Goal: Task Accomplishment & Management: Manage account settings

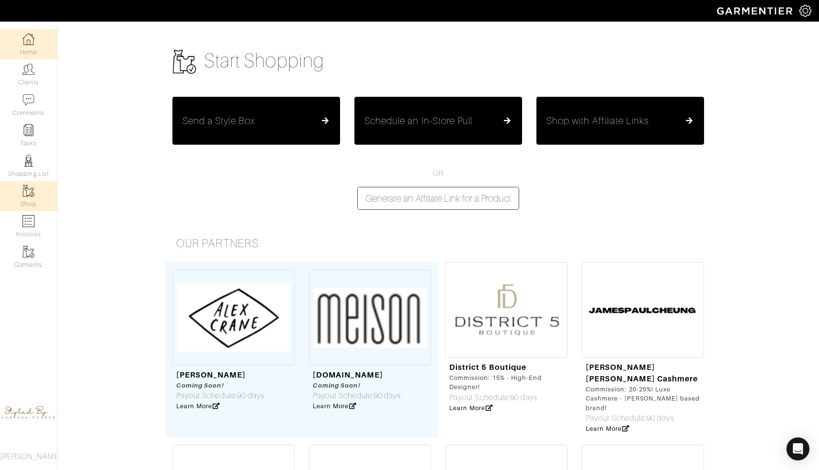
click at [20, 45] on link "Home" at bounding box center [28, 44] width 57 height 30
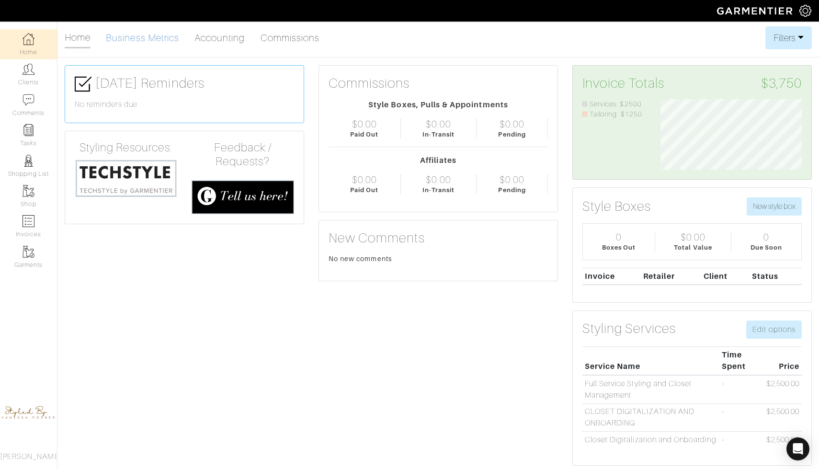
scroll to position [70, 156]
click at [34, 78] on link "Clients" at bounding box center [28, 74] width 57 height 30
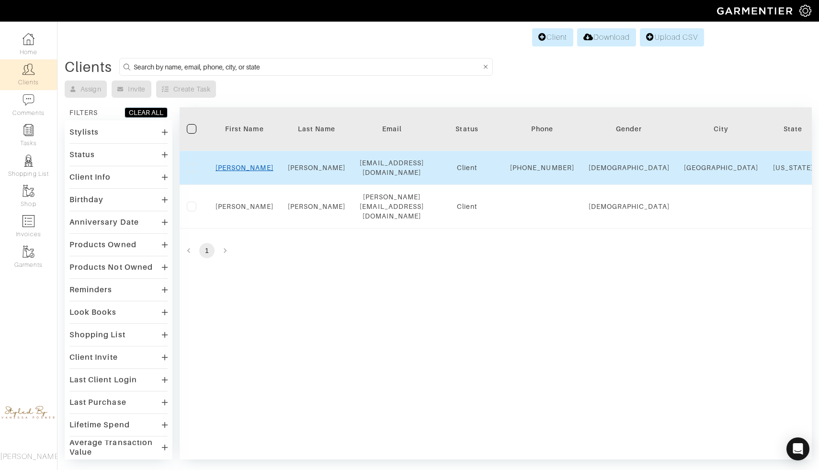
click at [248, 171] on link "Ilona" at bounding box center [244, 168] width 58 height 8
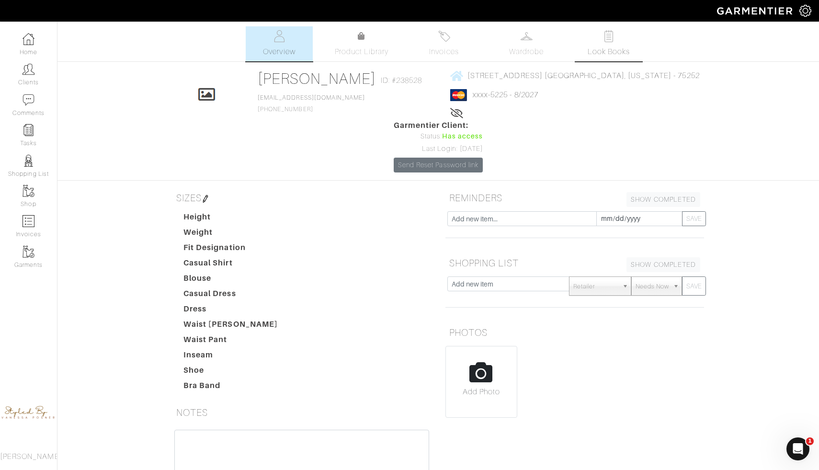
click at [608, 34] on img at bounding box center [609, 36] width 12 height 12
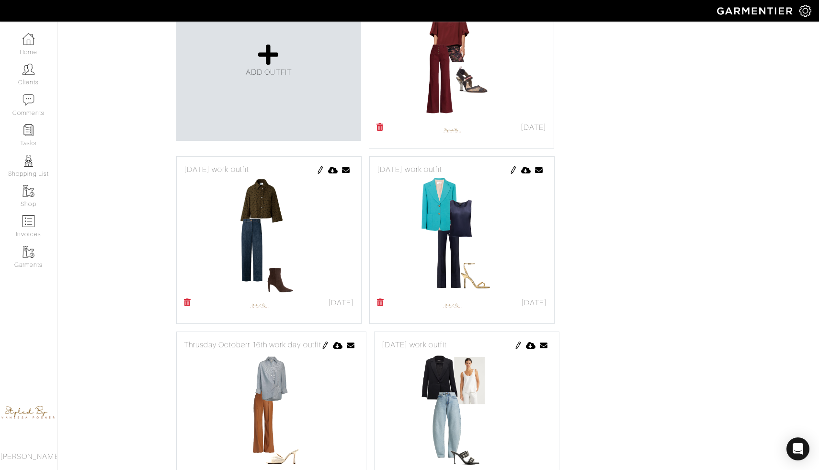
scroll to position [603, 0]
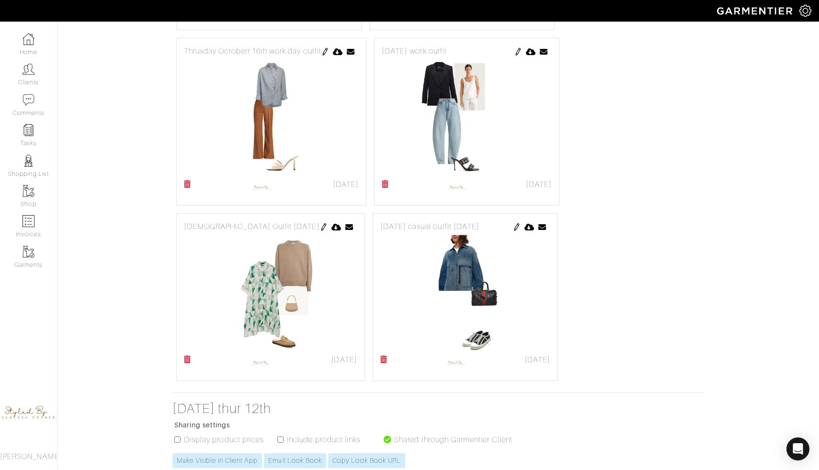
click at [513, 223] on img at bounding box center [517, 227] width 8 height 8
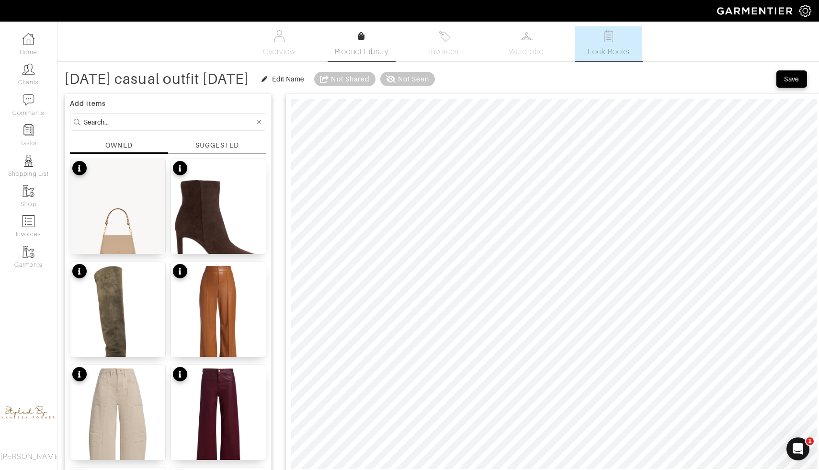
click at [358, 44] on link "Product Library" at bounding box center [361, 44] width 67 height 27
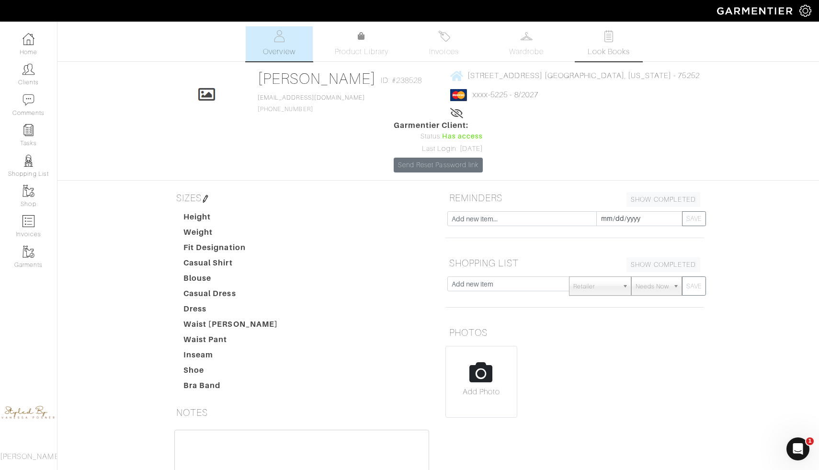
click at [599, 43] on link "Look Books" at bounding box center [608, 43] width 67 height 35
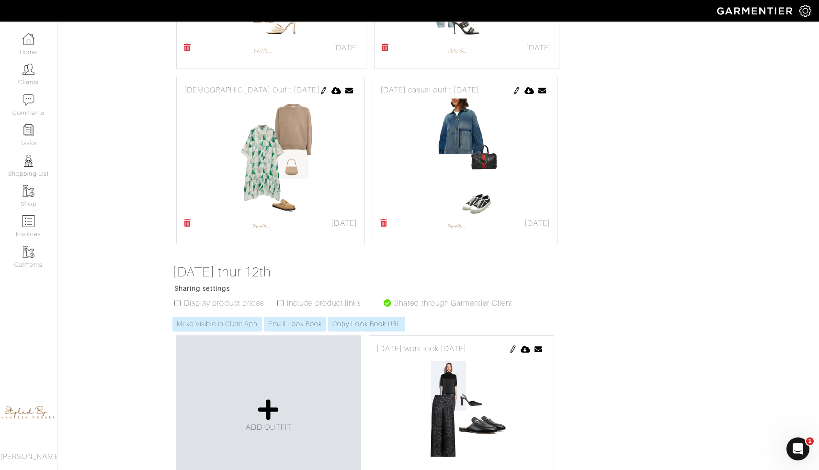
scroll to position [750, 0]
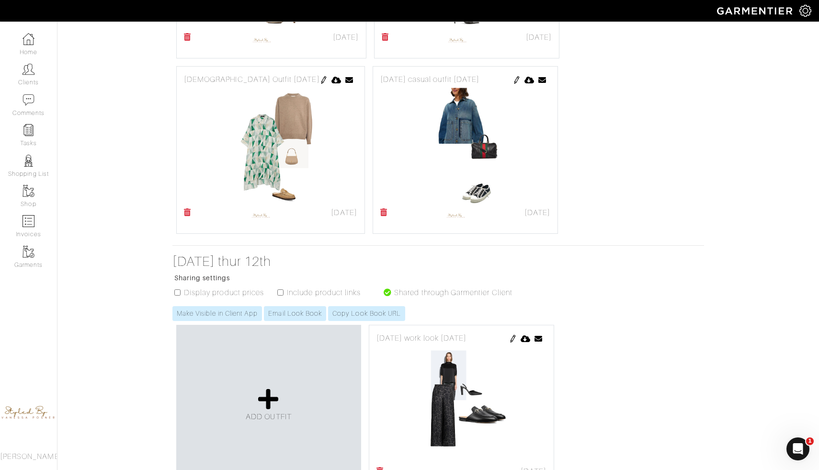
click at [513, 76] on img at bounding box center [517, 80] width 8 height 8
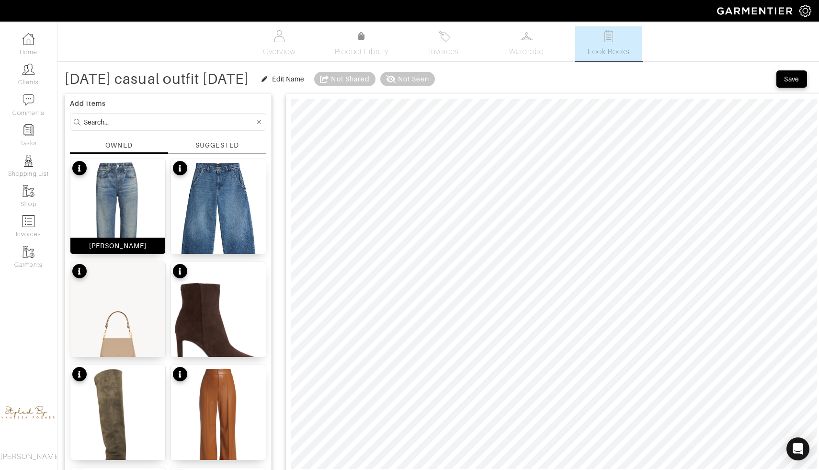
click at [134, 222] on img at bounding box center [117, 222] width 95 height 126
click at [449, 84] on span at bounding box center [445, 84] width 10 height 10
type input "21"
click at [785, 79] on div "Save" at bounding box center [791, 79] width 15 height 10
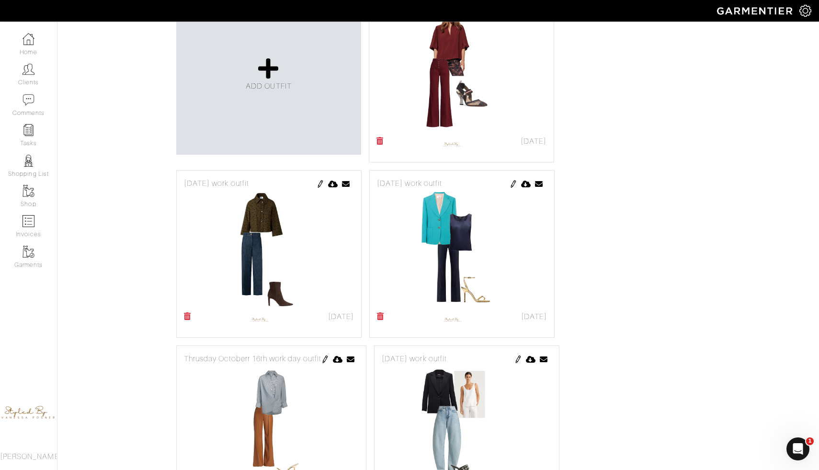
scroll to position [51, 0]
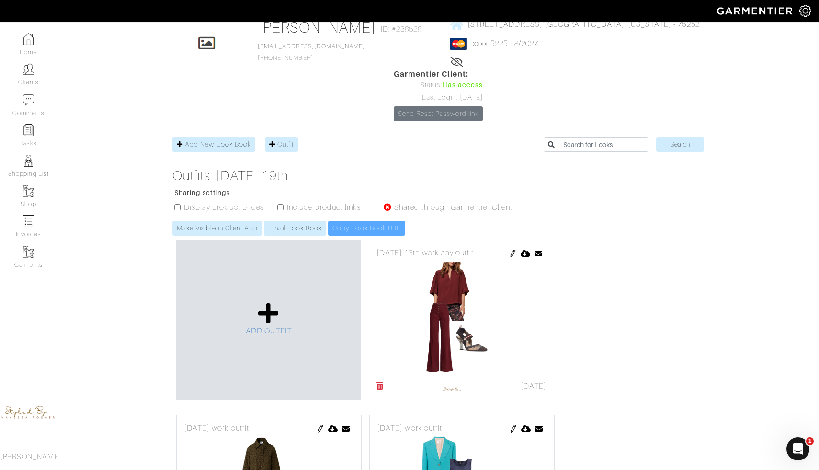
click at [290, 302] on link "ADD OUTFIT" at bounding box center [269, 319] width 46 height 35
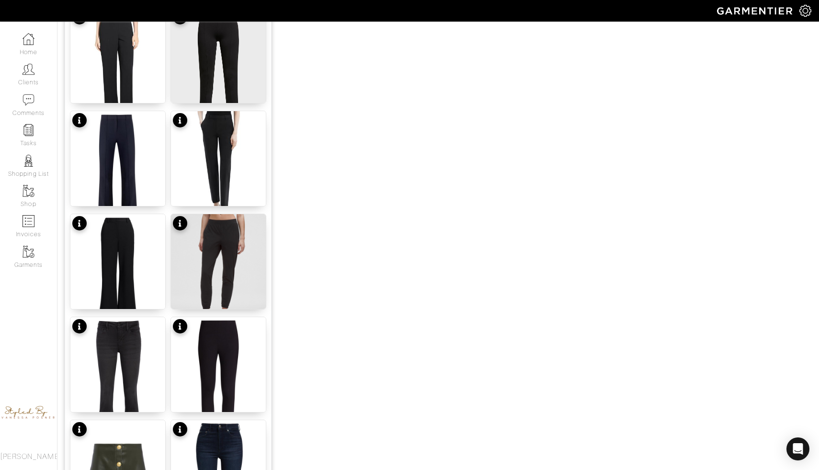
scroll to position [1096, 0]
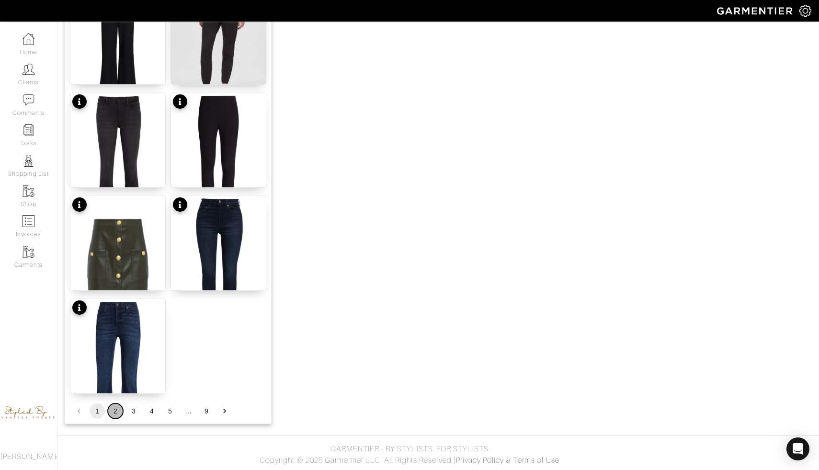
click at [113, 414] on button "2" at bounding box center [115, 410] width 15 height 15
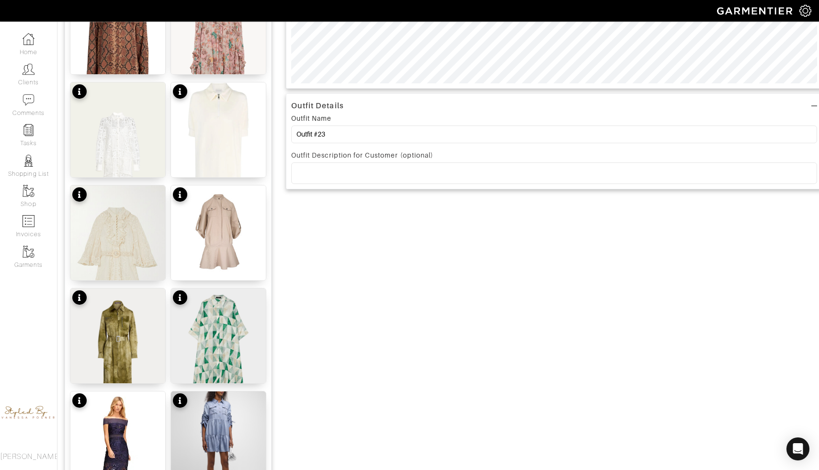
scroll to position [385, 0]
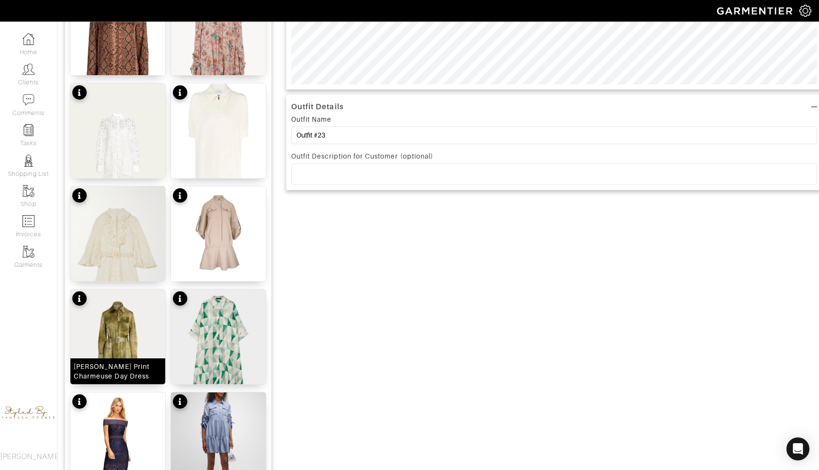
click at [113, 313] on img at bounding box center [117, 348] width 95 height 119
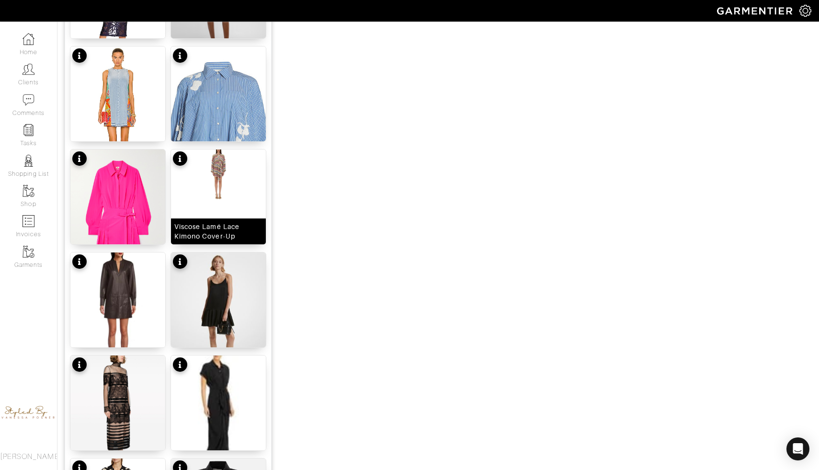
scroll to position [1096, 0]
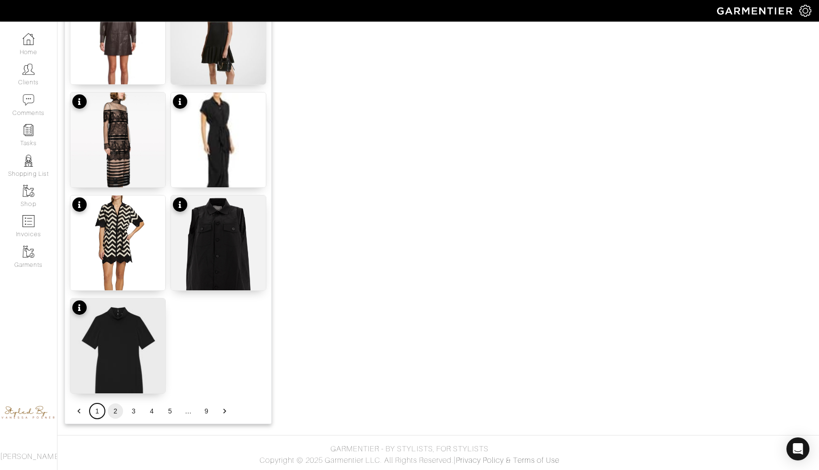
click at [96, 415] on button "1" at bounding box center [97, 410] width 15 height 15
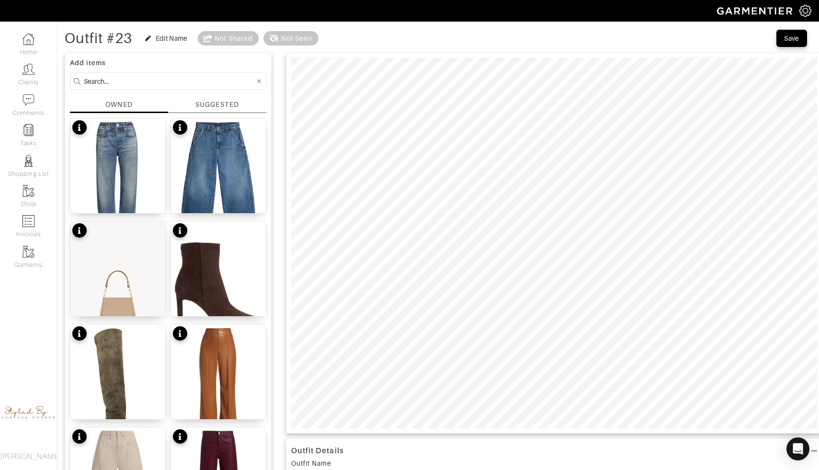
scroll to position [20, 0]
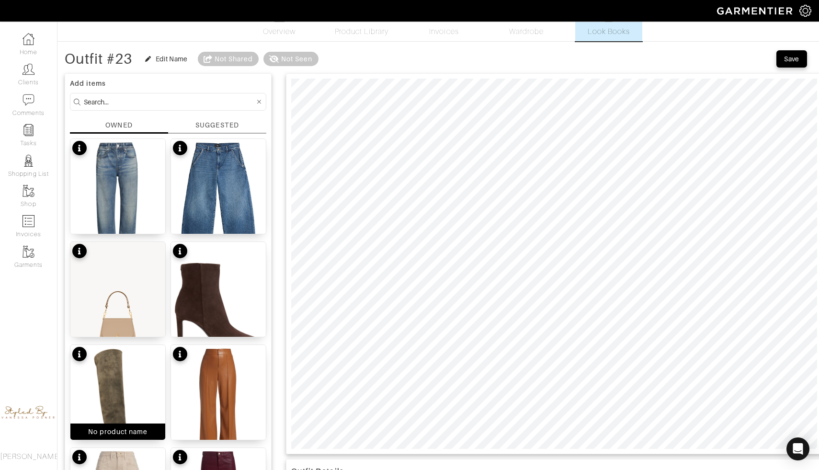
click at [129, 352] on img at bounding box center [117, 408] width 95 height 126
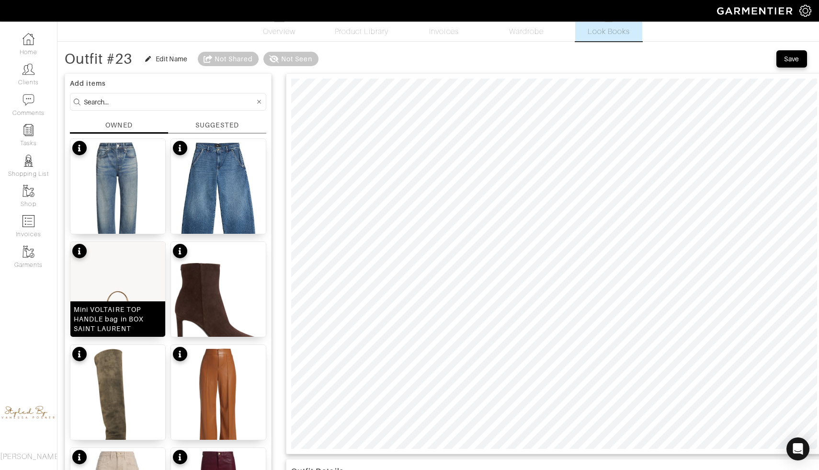
click at [131, 275] on img at bounding box center [117, 301] width 95 height 119
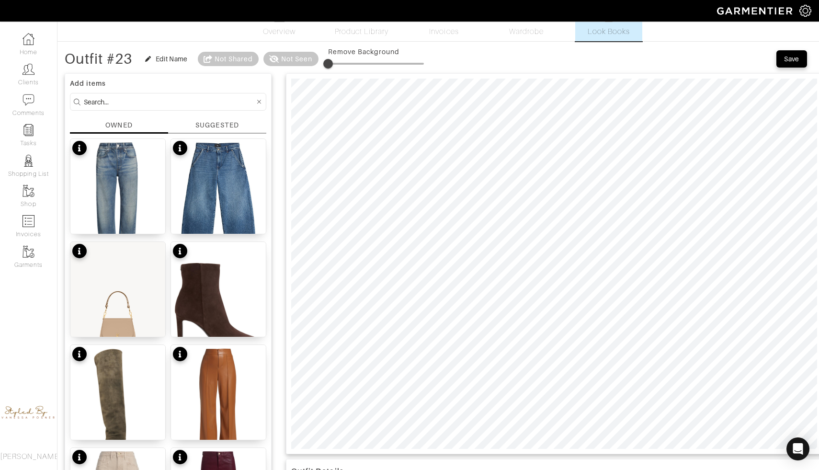
click at [333, 63] on span at bounding box center [328, 64] width 10 height 10
type input "1"
click at [330, 63] on span at bounding box center [329, 64] width 10 height 10
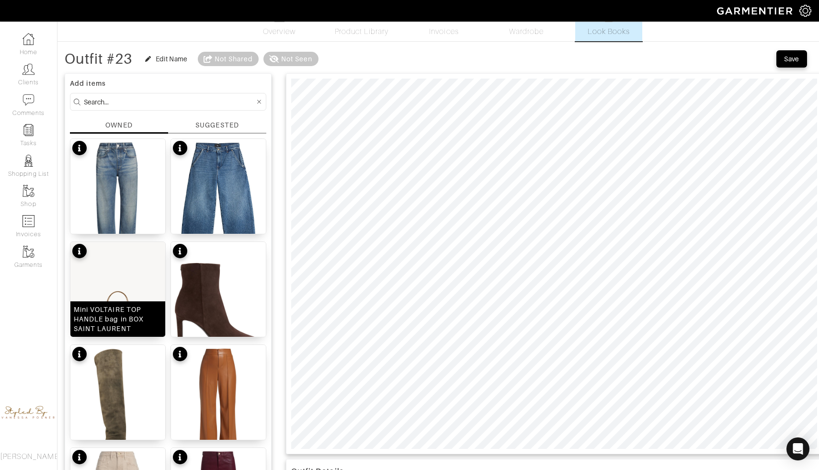
click at [133, 286] on img at bounding box center [117, 301] width 95 height 119
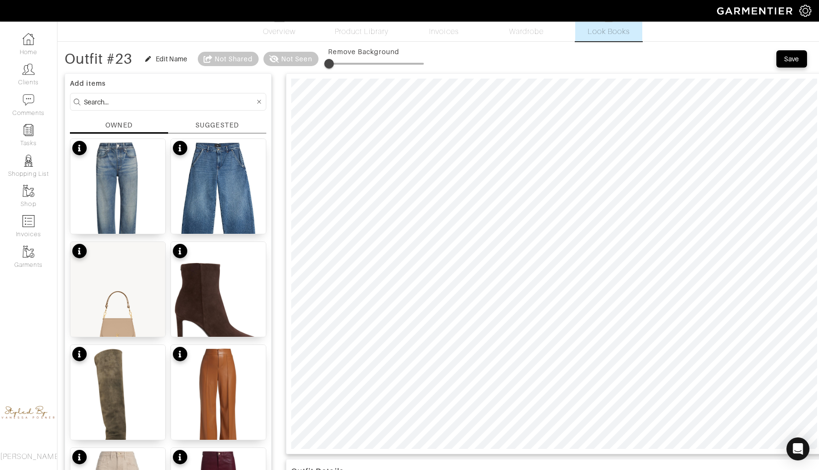
type input "2"
click at [331, 65] on span at bounding box center [330, 64] width 10 height 10
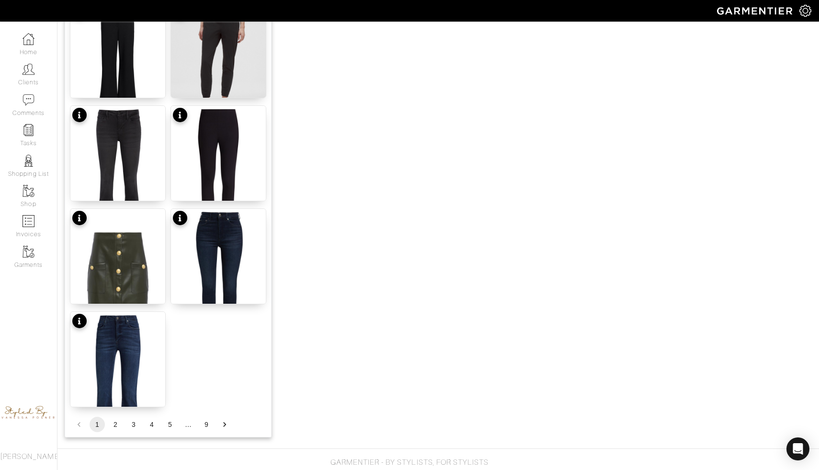
scroll to position [1096, 0]
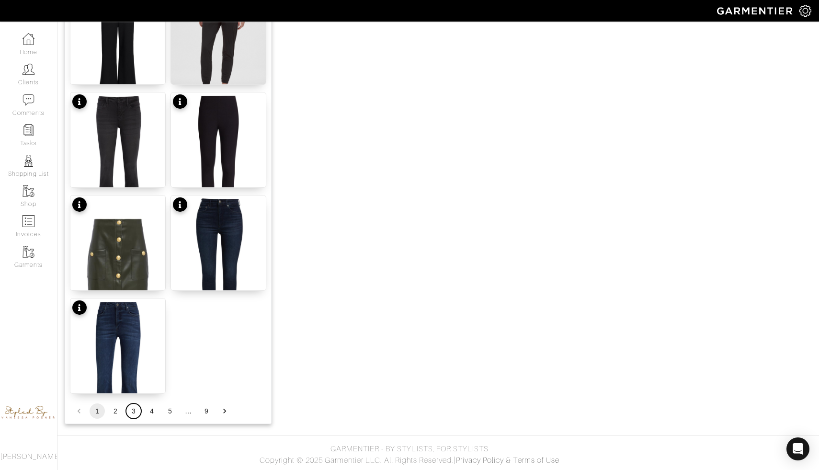
click at [133, 410] on button "3" at bounding box center [133, 410] width 15 height 15
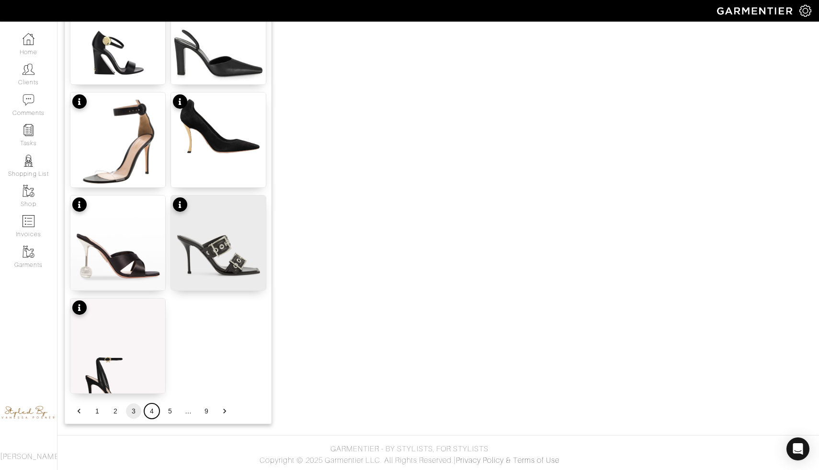
click at [154, 411] on button "4" at bounding box center [151, 410] width 15 height 15
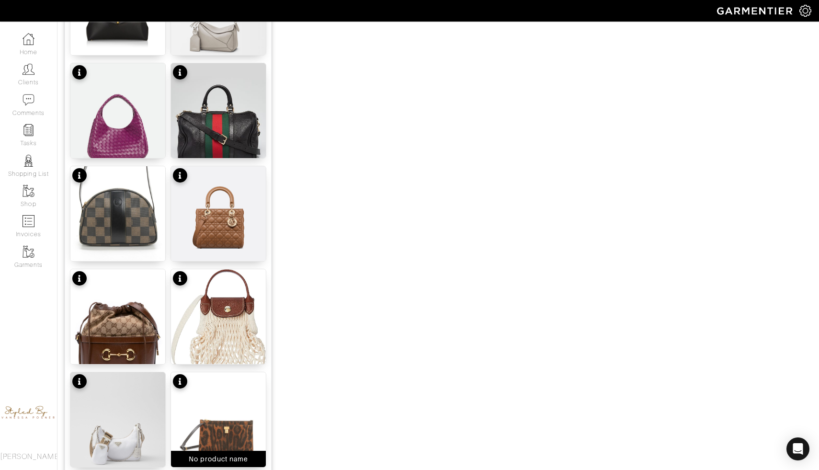
scroll to position [913, 0]
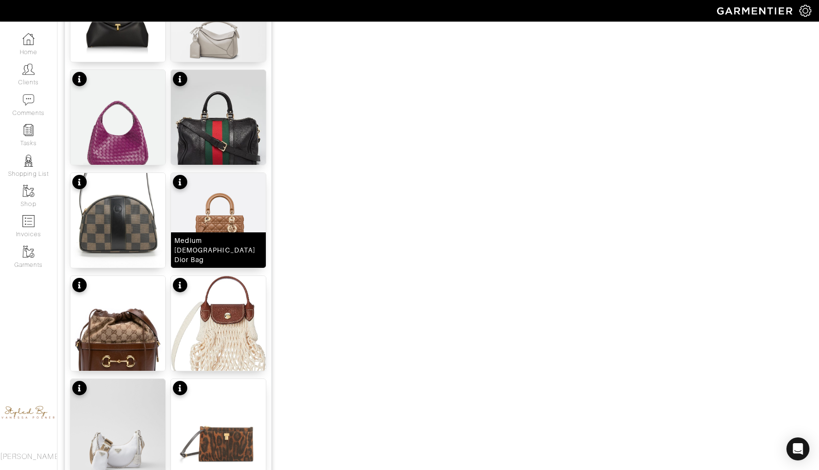
click at [203, 235] on img at bounding box center [218, 224] width 95 height 102
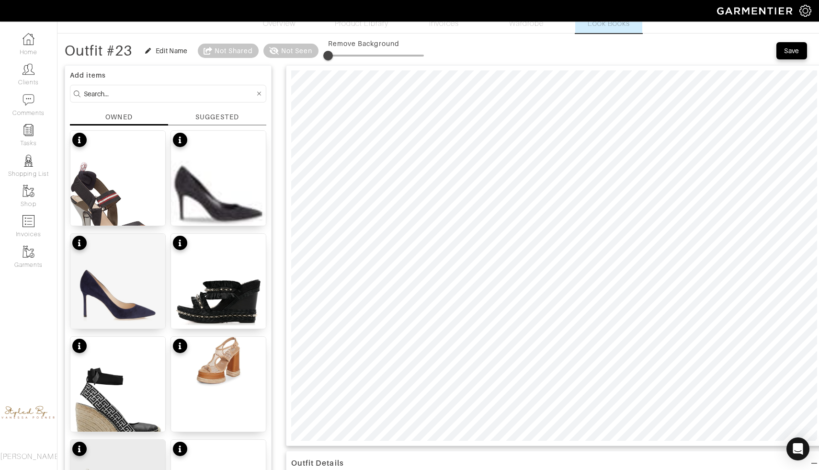
scroll to position [0, 0]
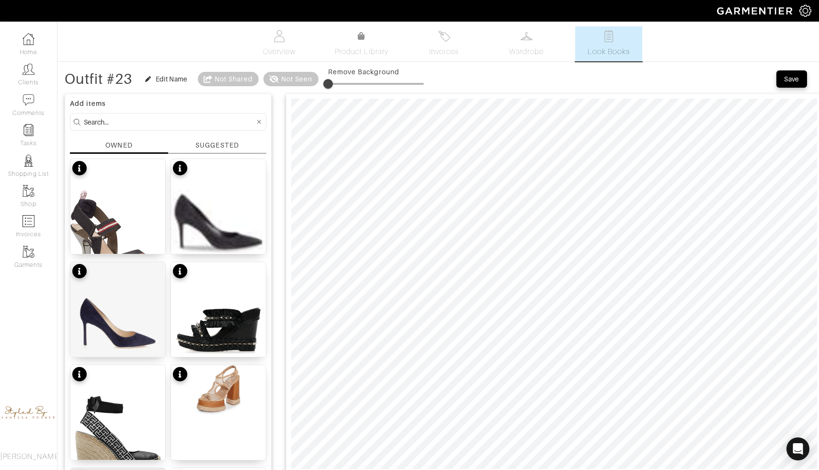
type input "7"
click at [336, 85] on span at bounding box center [335, 84] width 10 height 10
click at [340, 86] on span at bounding box center [376, 84] width 96 height 14
click at [338, 83] on span at bounding box center [338, 84] width 10 height 10
click at [455, 469] on div at bounding box center [554, 283] width 536 height 381
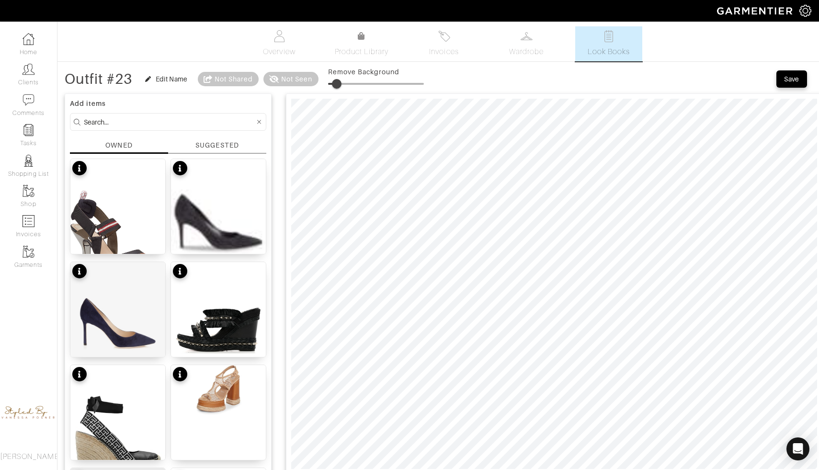
type input "11"
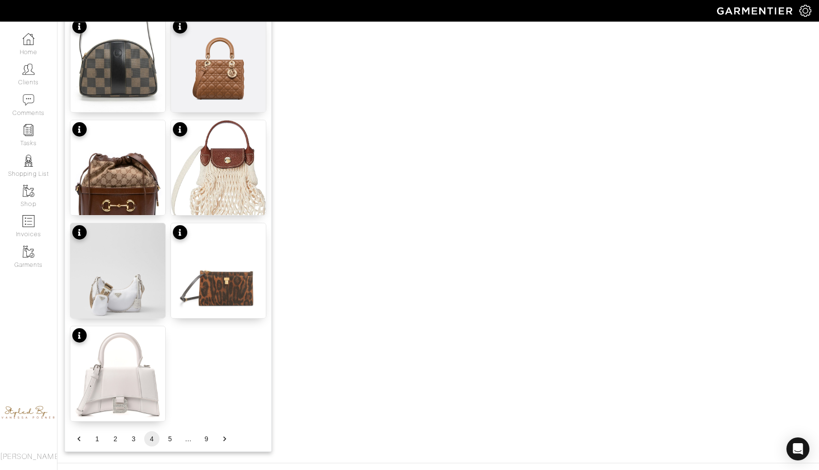
scroll to position [1096, 0]
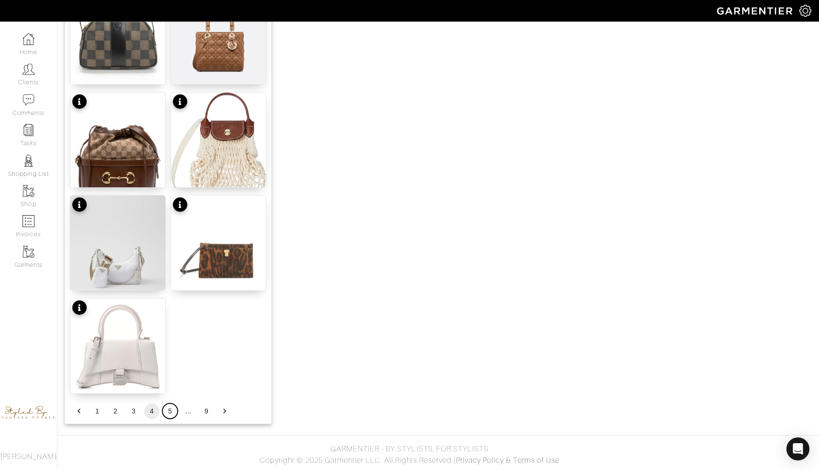
click at [168, 413] on button "5" at bounding box center [169, 410] width 15 height 15
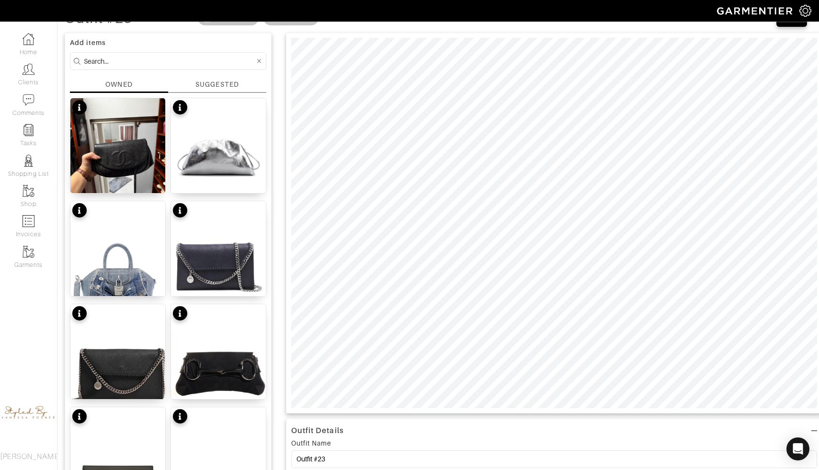
scroll to position [0, 0]
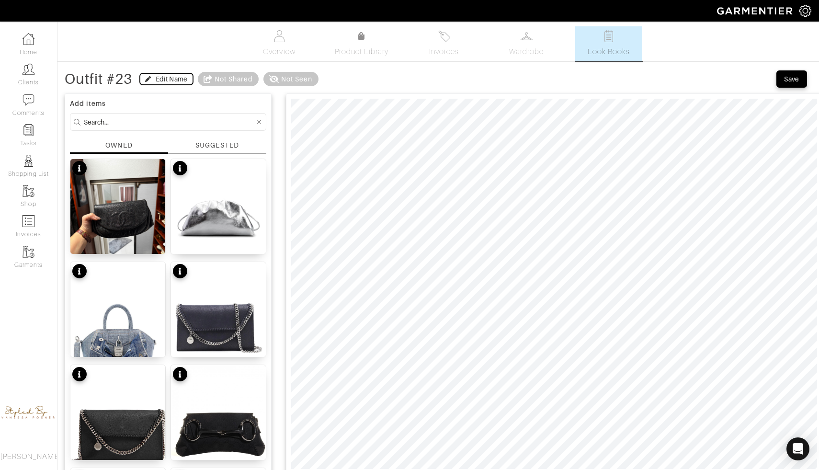
click at [153, 79] on div "Edit Name" at bounding box center [166, 79] width 43 height 10
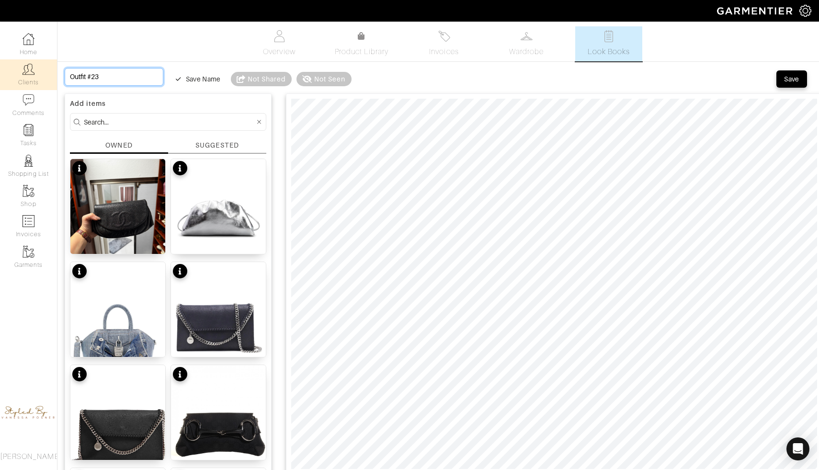
drag, startPoint x: 125, startPoint y: 72, endPoint x: 28, endPoint y: 72, distance: 96.7
type input "S"
type input "Sa"
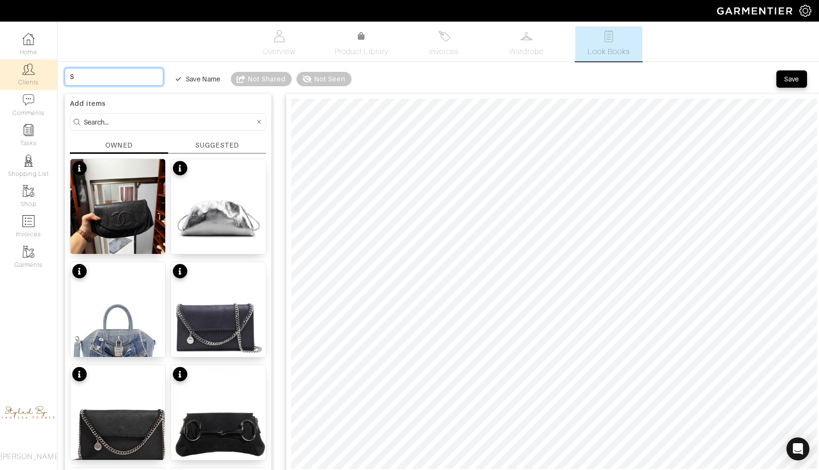
type input "Sa"
type input "Sad"
type input "Sadu"
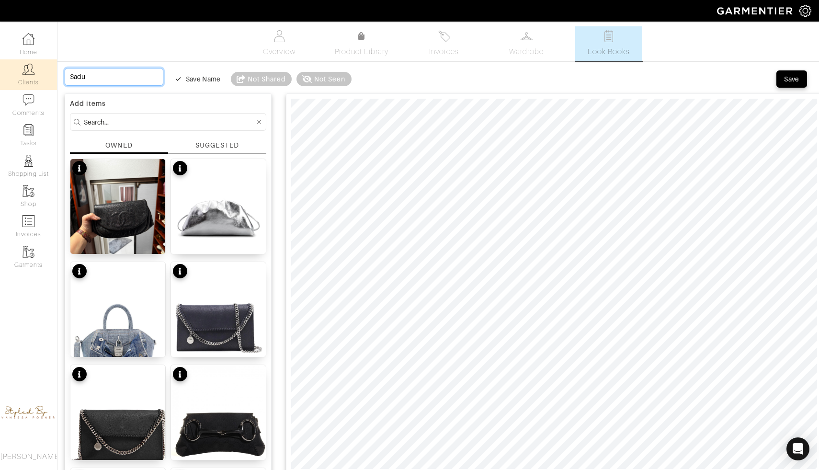
type input "Sad"
type input "Sa"
type input "Sat"
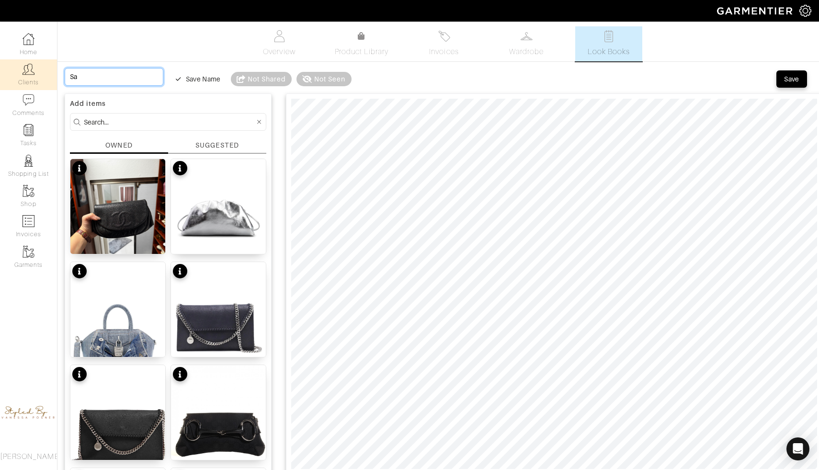
type input "Sat"
type input "Satu"
type input "Satur"
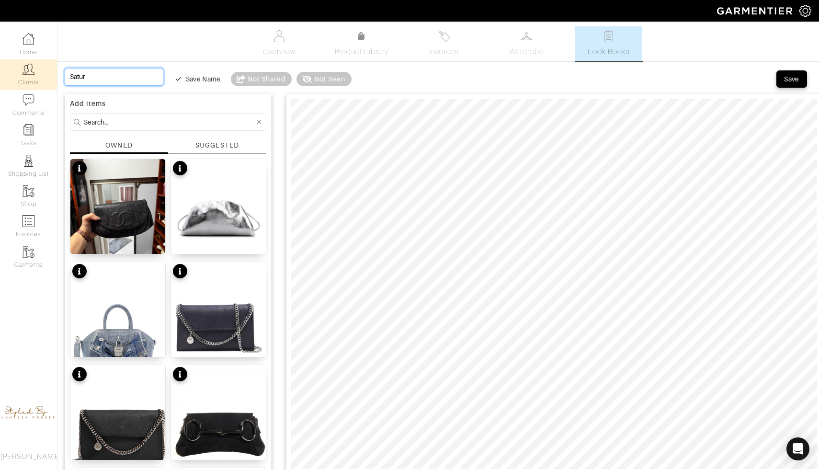
type input "Saturd"
type input "Saturda"
type input "Saturday"
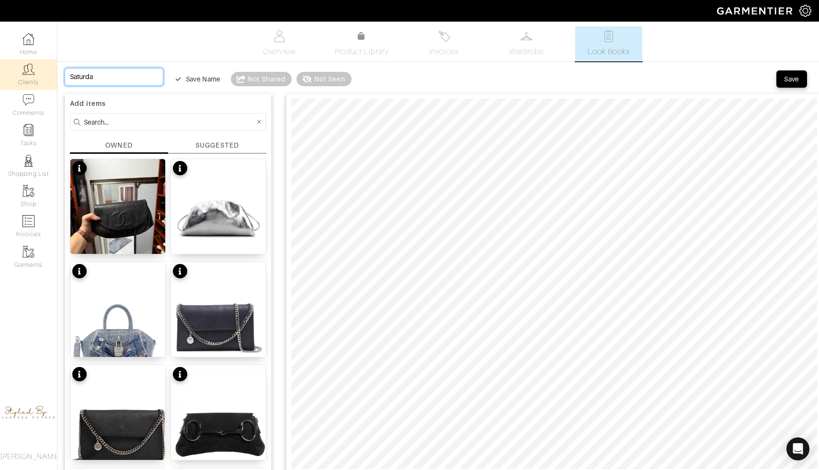
type input "Saturday"
type input "Saturday D"
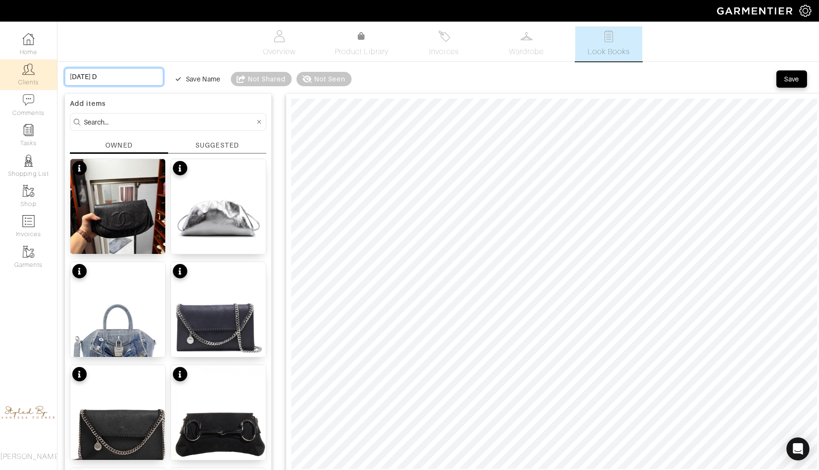
type input "Saturday Da"
type input "Saturday Dat"
type input "Saturday Date"
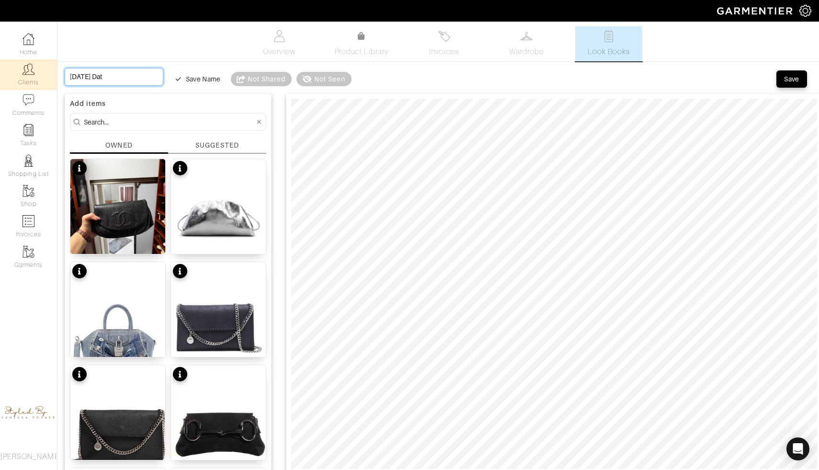
type input "Saturday Date"
type input "Saturday Date n"
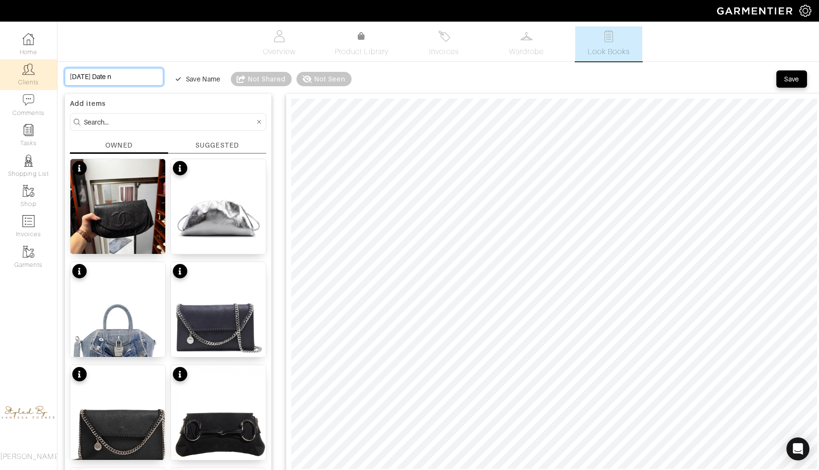
type input "Saturday Date no"
type input "Saturday Date nog"
type input "Saturday Date nogh"
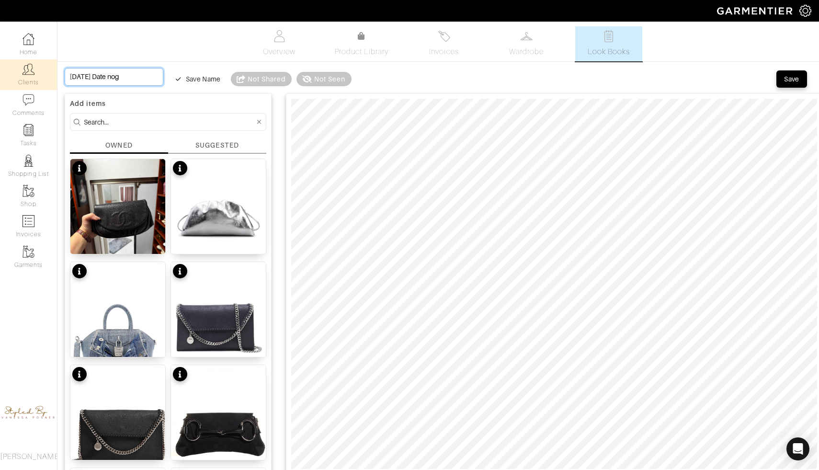
type input "Saturday Date nogh"
type input "Saturday Date noght"
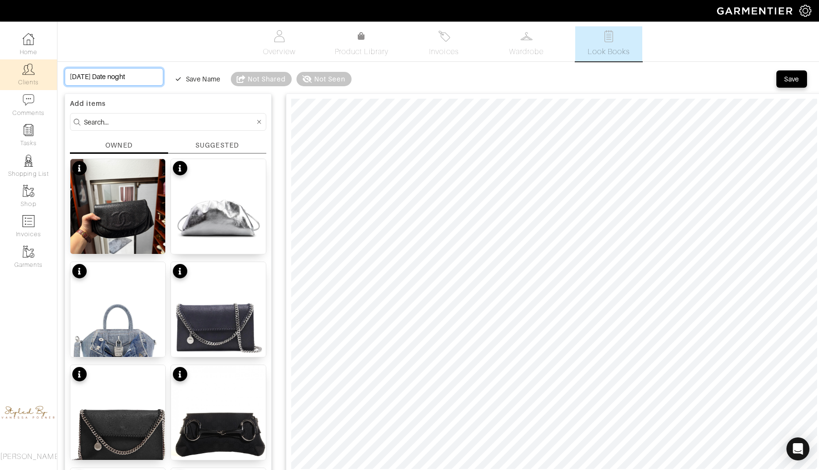
type input "Saturday Date noght"
type input "Saturday Date nogh"
type input "Saturday Date nog"
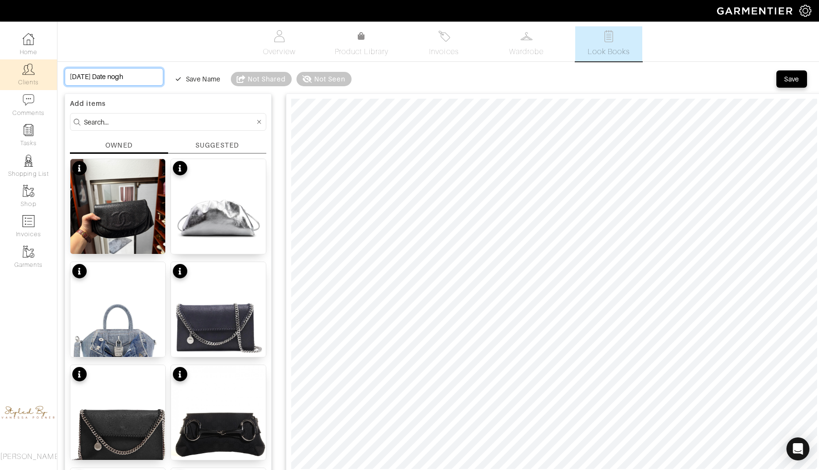
type input "Saturday Date nog"
type input "Saturday Date no"
type input "Saturday Date n"
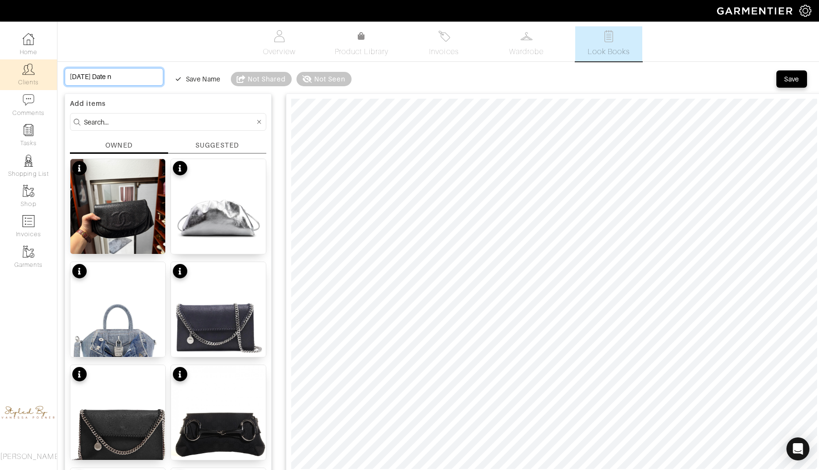
type input "Saturday Date ni"
type input "Saturday Date nig"
type input "Saturday Date nigh"
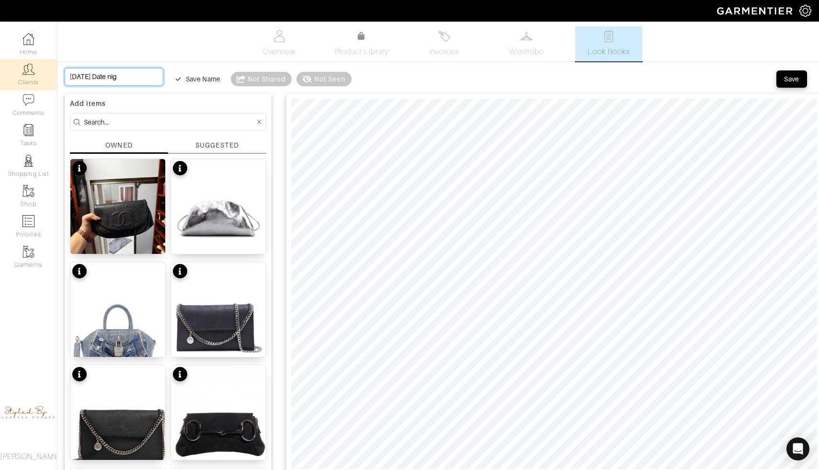
type input "Saturday Date nigh"
type input "Saturday Date night"
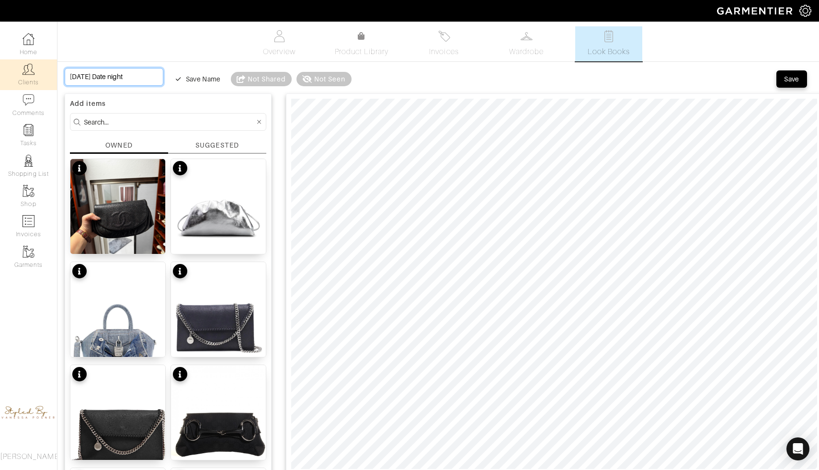
type input "Saturday Date night"
type input "Saturday Date night O"
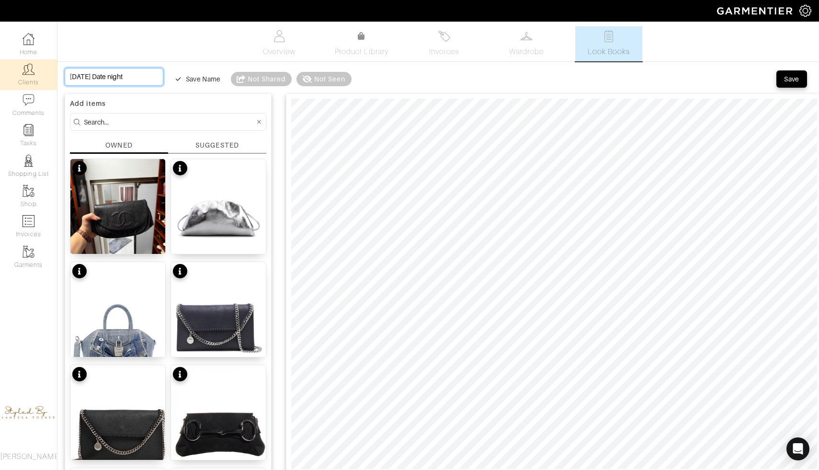
type input "Saturday Date night O"
type input "Saturday Date night Oc"
type input "Saturday Date night Oct"
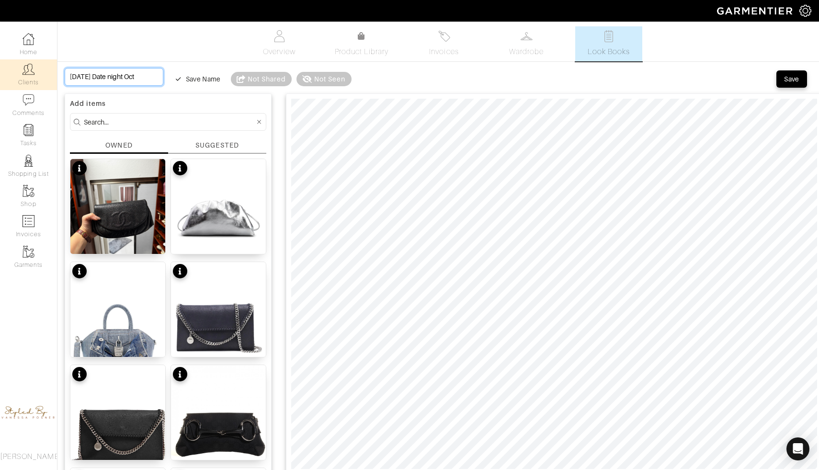
type input "Saturday Date night Octo"
type input "Saturday Date night Octob"
type input "Saturday Date night Octobe"
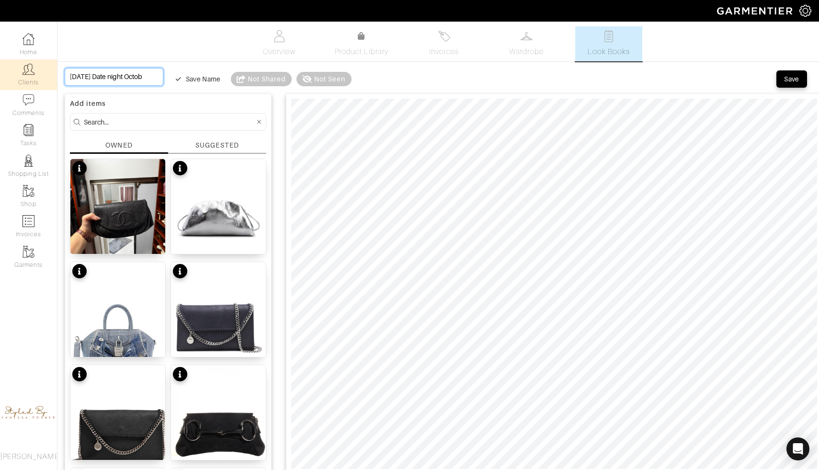
type input "Saturday Date night Octobe"
type input "Saturday Date night October"
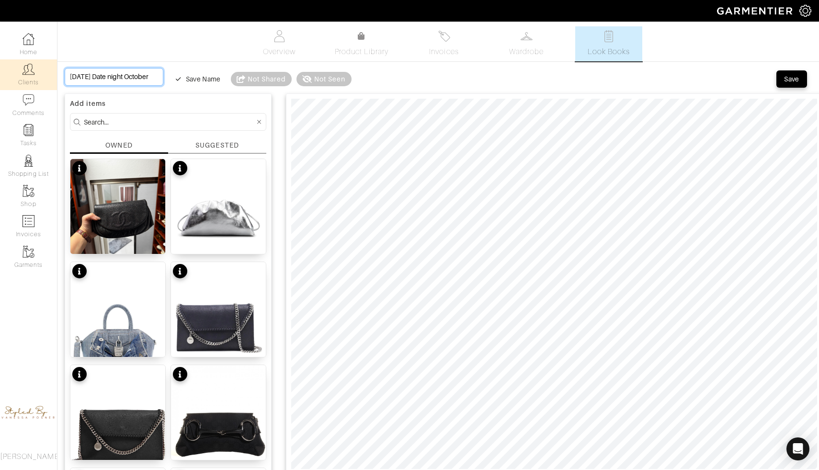
scroll to position [0, 19]
type input "Saturday Date night October 1"
type input "Saturday Date night October 18"
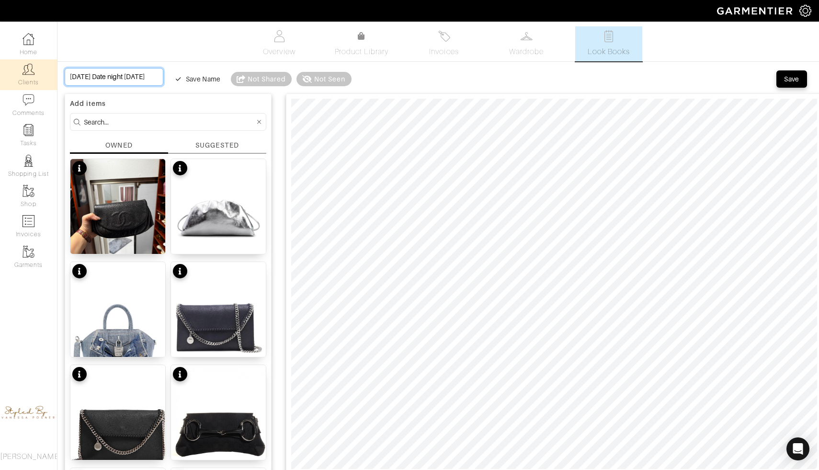
type input "Saturday Date night October 18t"
type input "[DATE] Date night [DATE]"
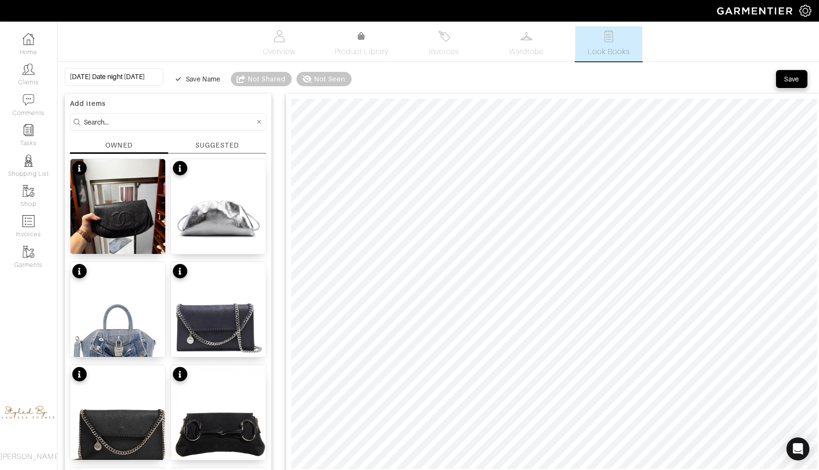
scroll to position [0, 0]
click at [784, 75] on div "Save" at bounding box center [791, 79] width 15 height 10
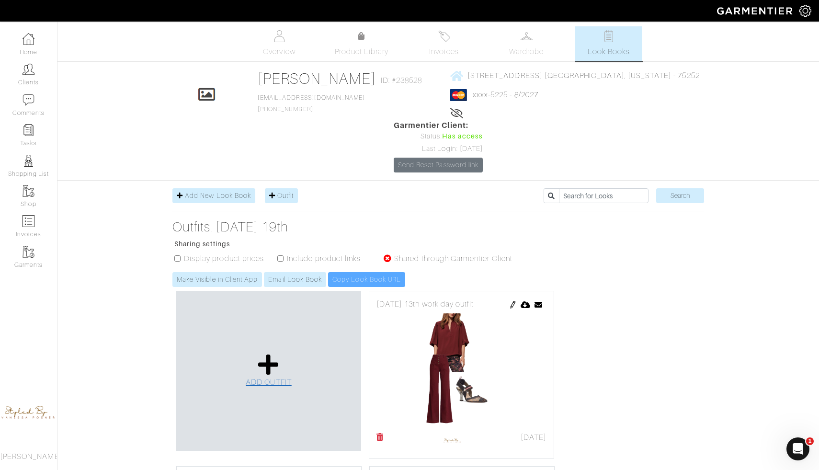
click at [270, 353] on icon at bounding box center [268, 364] width 21 height 23
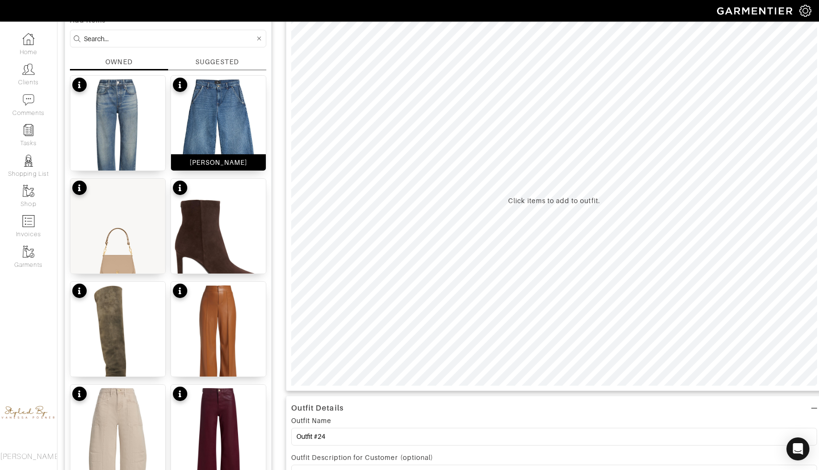
scroll to position [84, 0]
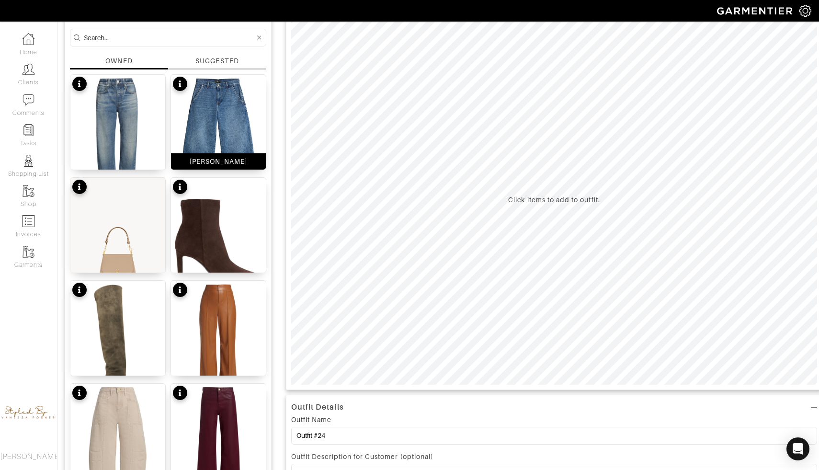
click at [231, 137] on img at bounding box center [218, 138] width 95 height 126
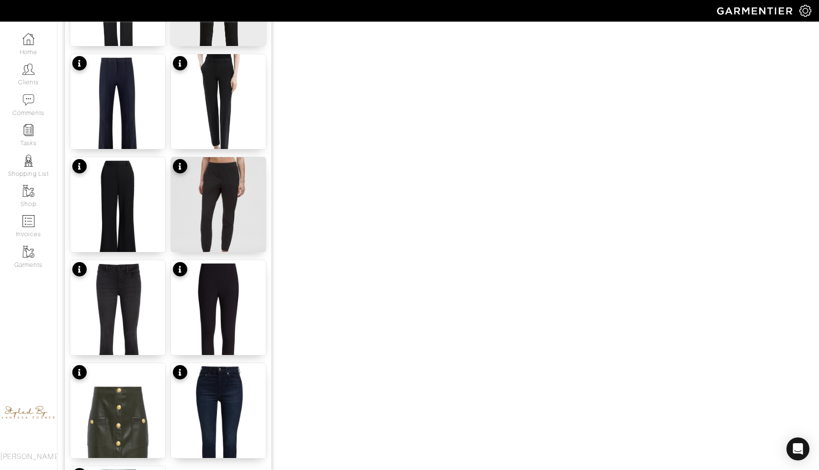
scroll to position [1096, 0]
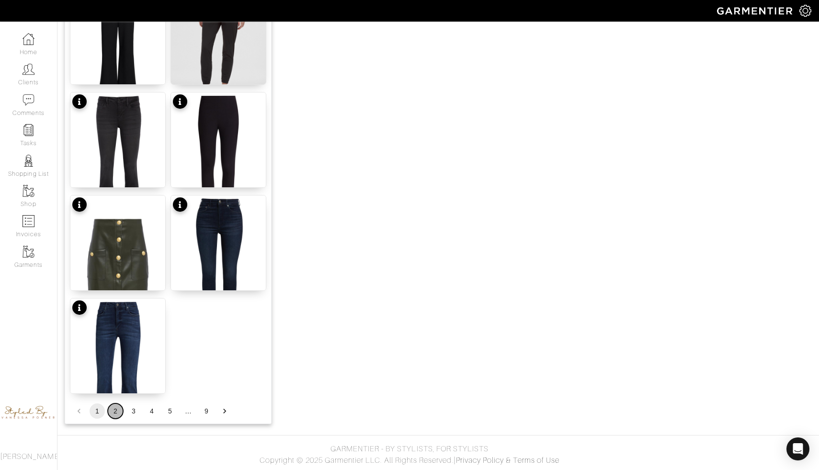
click at [116, 412] on button "2" at bounding box center [115, 410] width 15 height 15
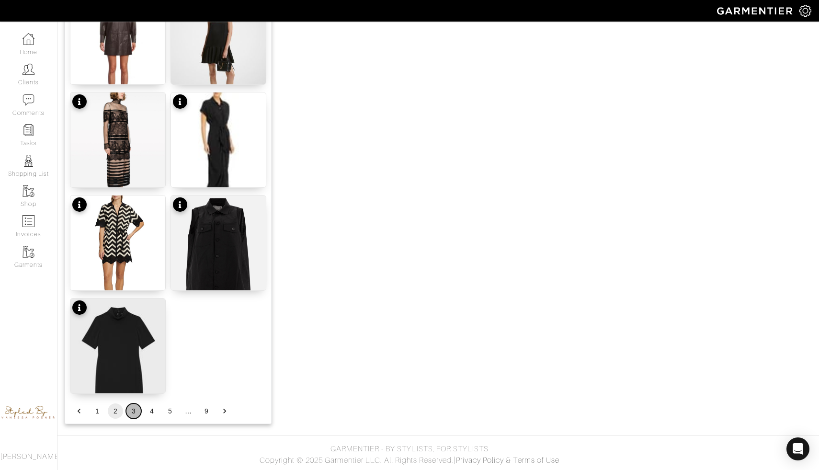
click at [135, 409] on button "3" at bounding box center [133, 410] width 15 height 15
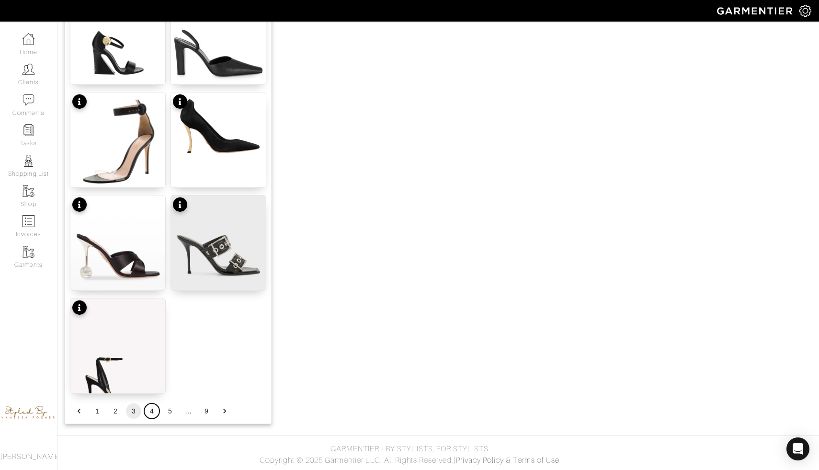
click at [151, 408] on button "4" at bounding box center [151, 410] width 15 height 15
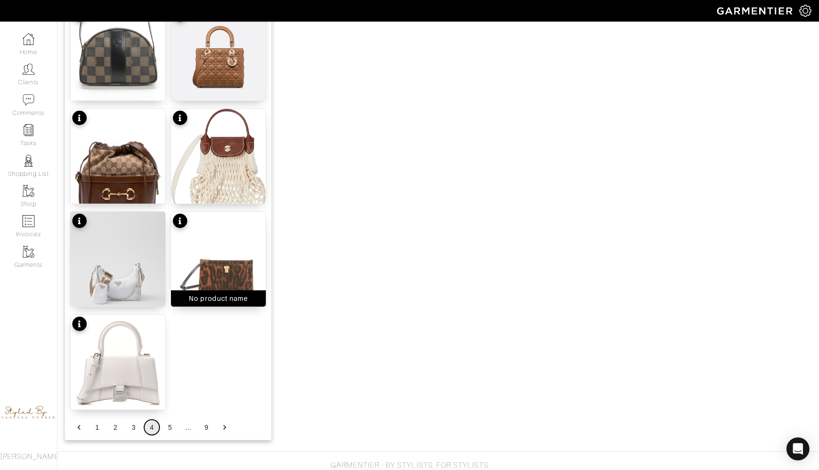
scroll to position [1075, 0]
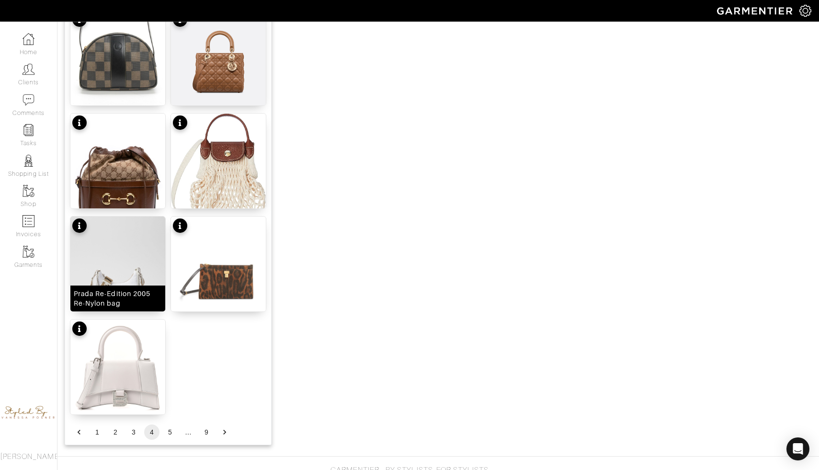
click at [137, 274] on img at bounding box center [117, 275] width 95 height 119
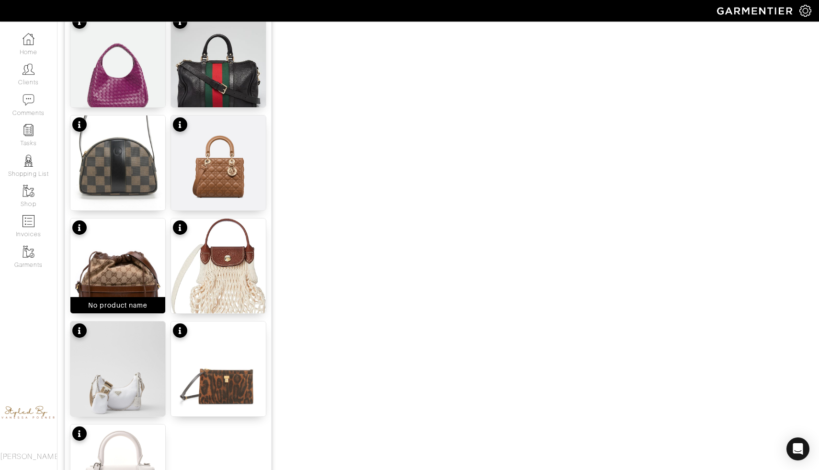
scroll to position [1096, 0]
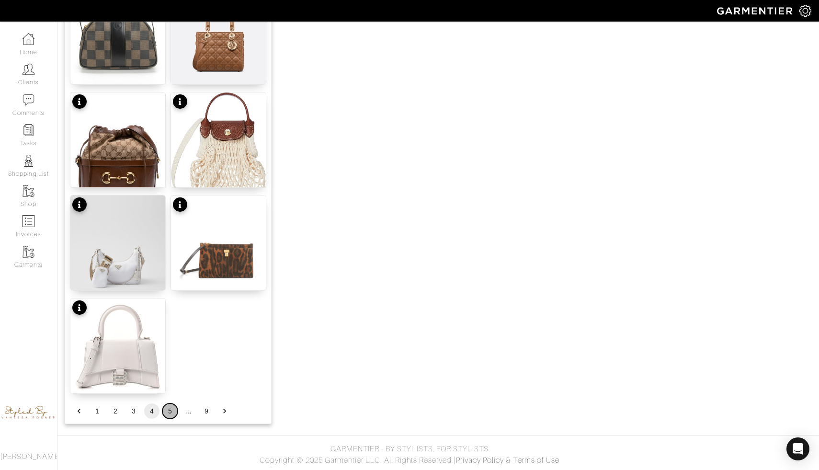
click at [166, 408] on button "5" at bounding box center [169, 410] width 15 height 15
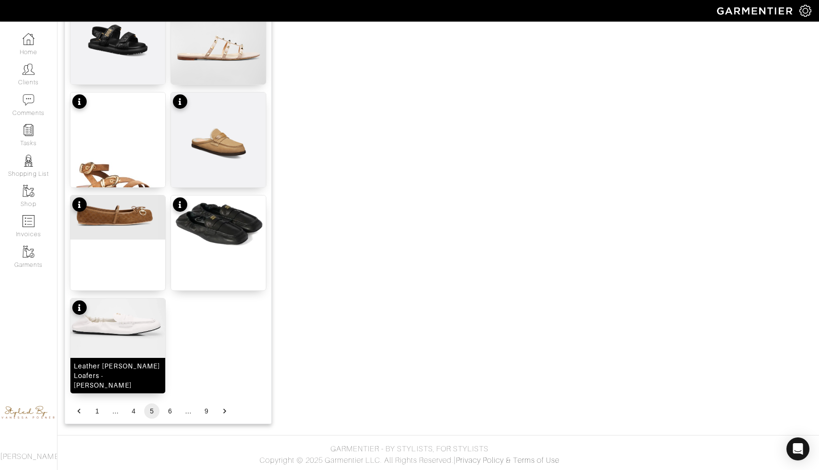
click at [130, 336] on img at bounding box center [117, 330] width 95 height 64
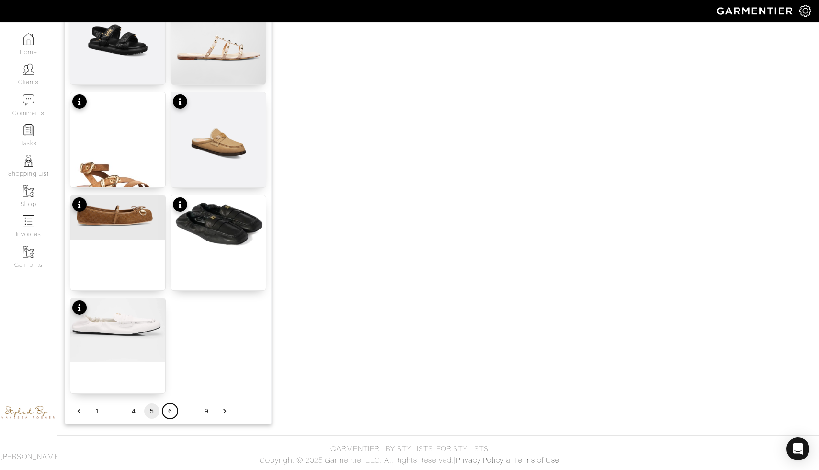
click at [172, 411] on button "6" at bounding box center [169, 410] width 15 height 15
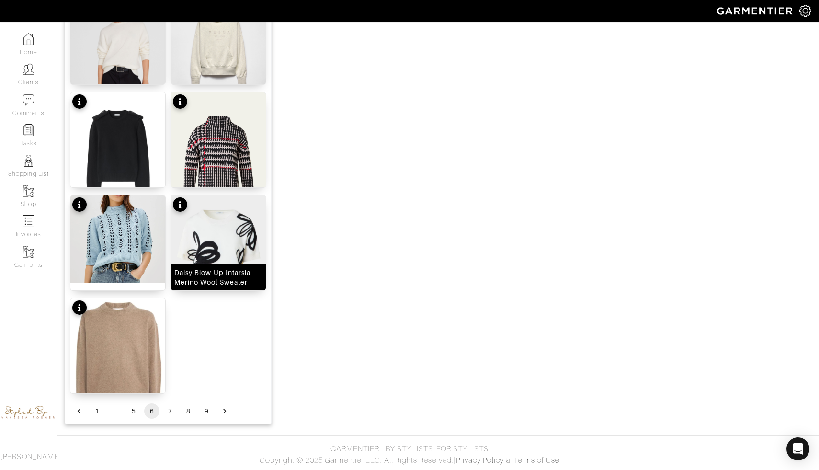
click at [215, 246] on img at bounding box center [218, 254] width 95 height 119
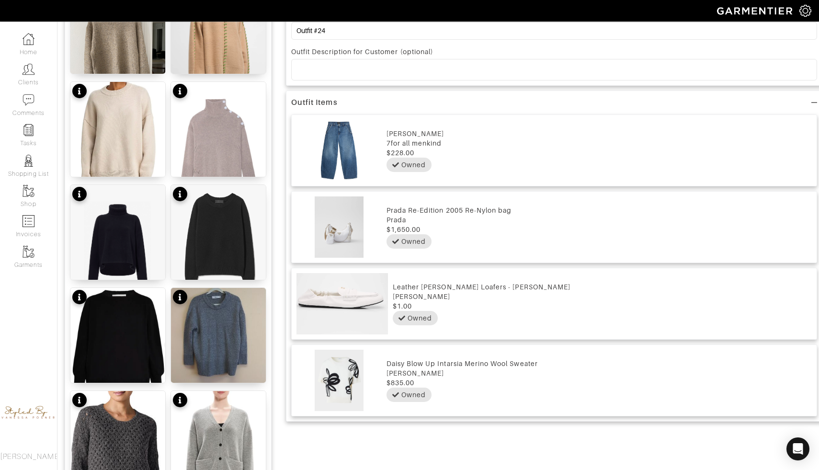
scroll to position [462, 0]
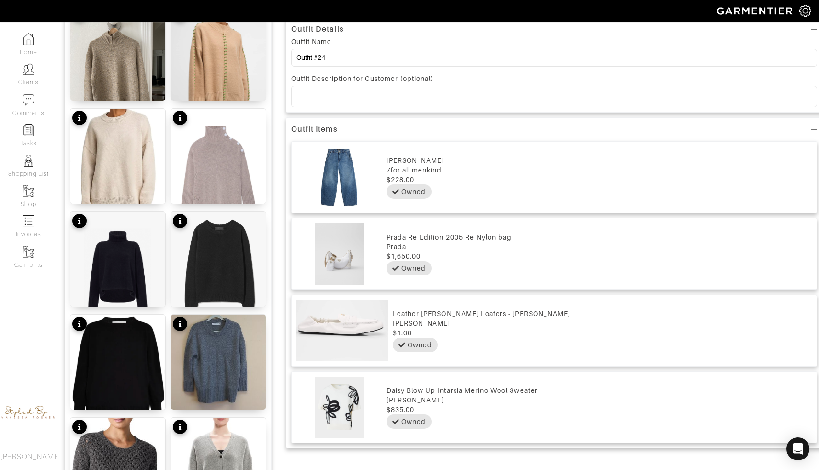
click at [357, 324] on img at bounding box center [341, 330] width 91 height 61
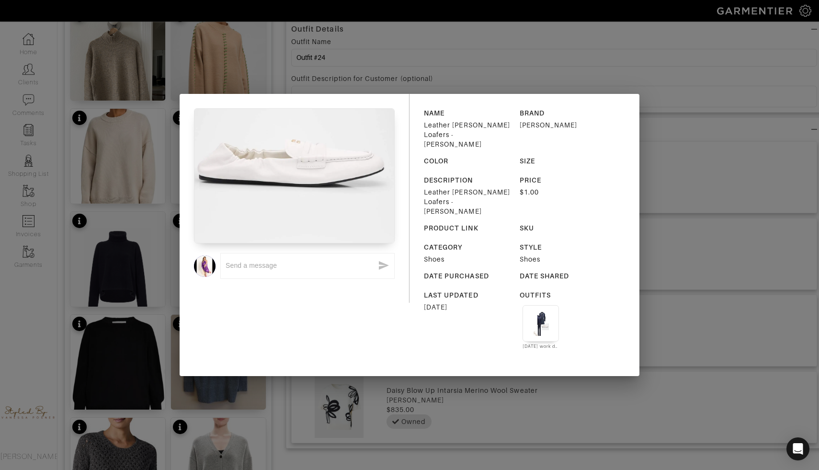
click at [439, 75] on div "x NAME Leather Penny Loafers - Bianco BRAND Miu Miu COLOR SIZE DESCRIPTION Leat…" at bounding box center [409, 235] width 819 height 470
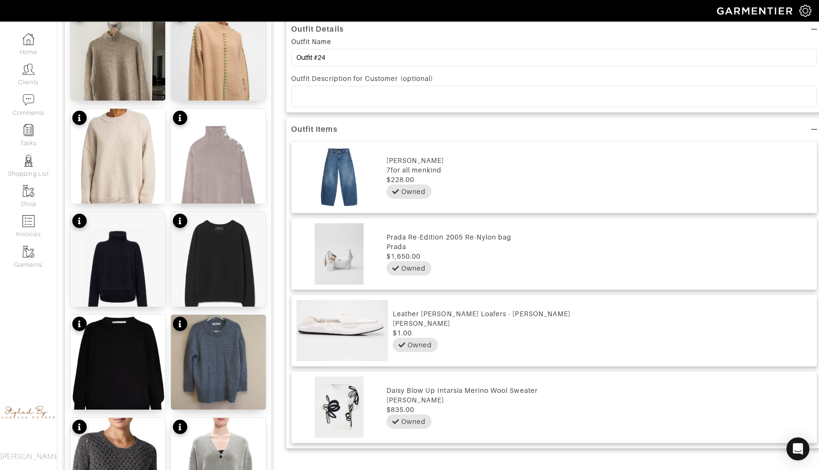
click at [358, 322] on img at bounding box center [341, 330] width 91 height 61
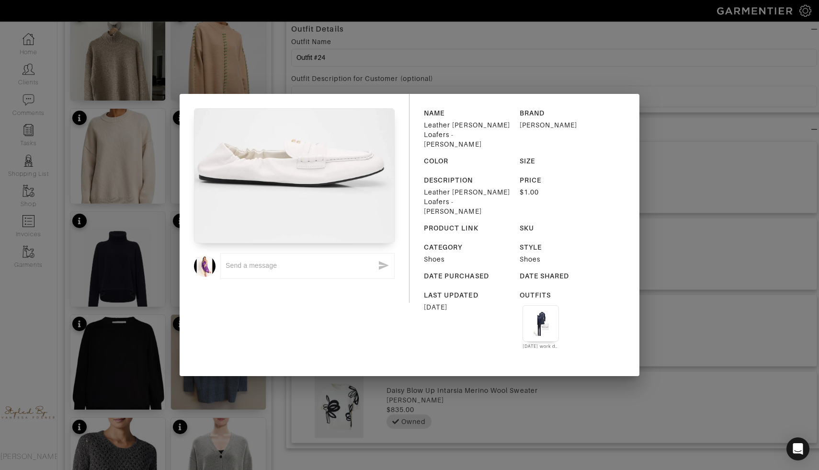
click at [547, 310] on img at bounding box center [541, 323] width 26 height 26
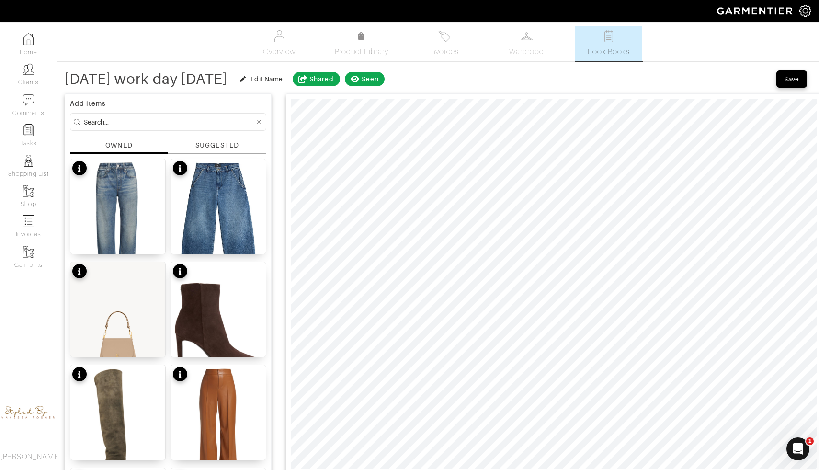
click at [596, 48] on span "Look Books" at bounding box center [609, 51] width 43 height 11
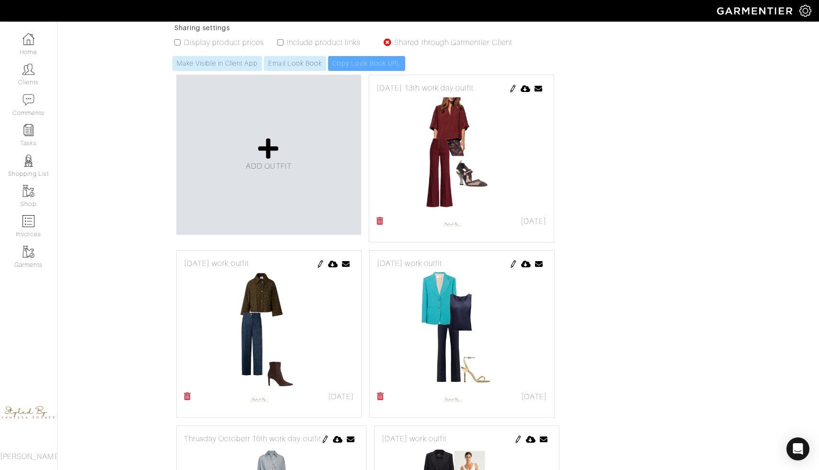
scroll to position [179, 0]
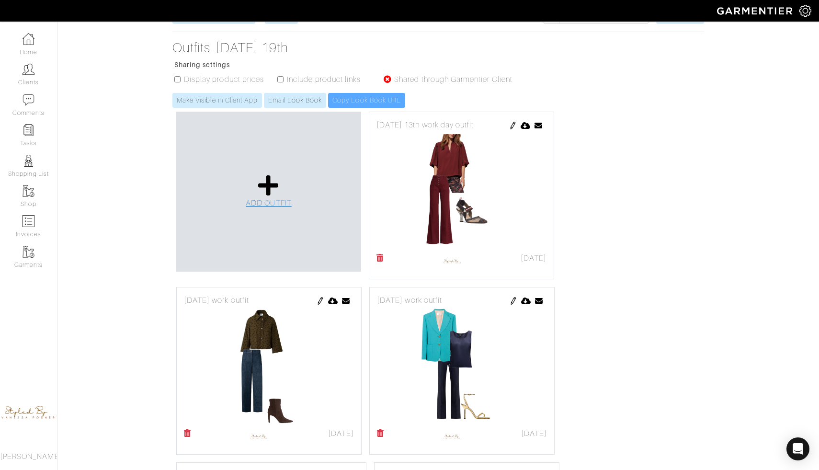
click at [273, 174] on icon at bounding box center [268, 185] width 21 height 23
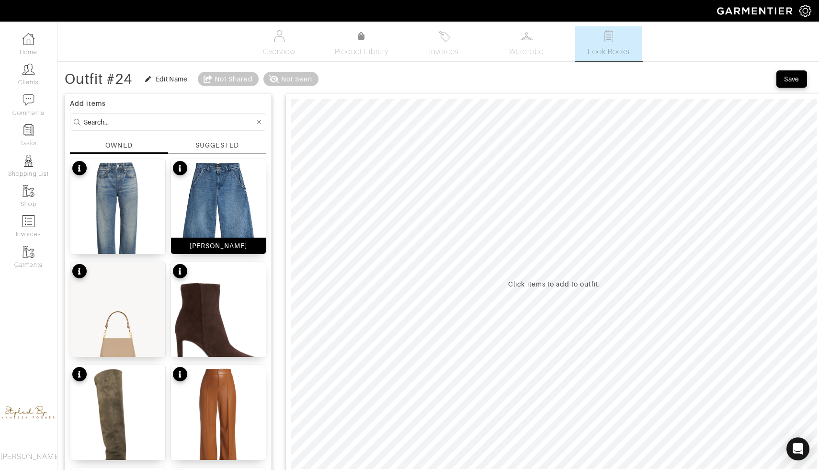
click at [220, 222] on img at bounding box center [218, 222] width 95 height 126
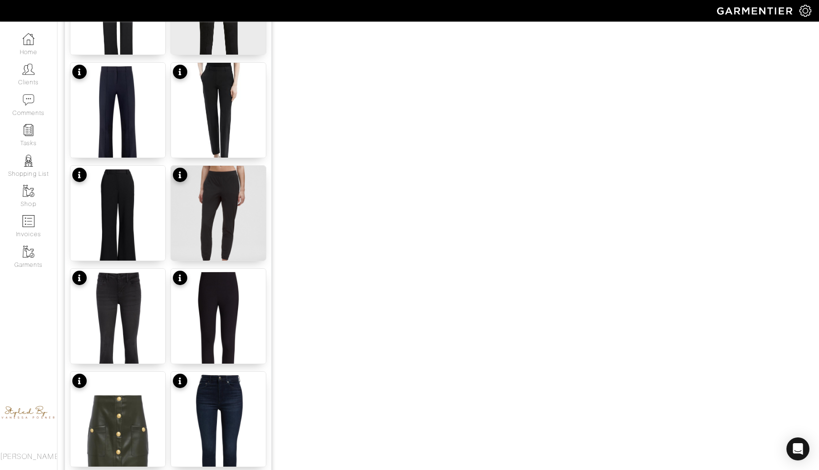
scroll to position [1096, 0]
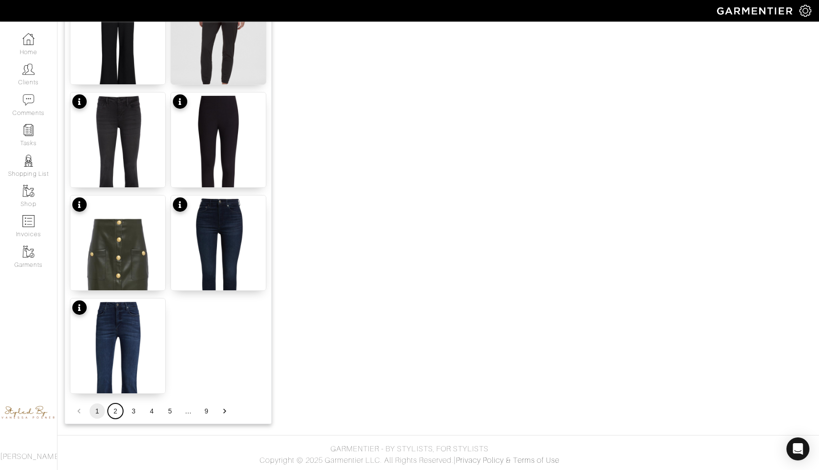
click at [117, 410] on button "2" at bounding box center [115, 410] width 15 height 15
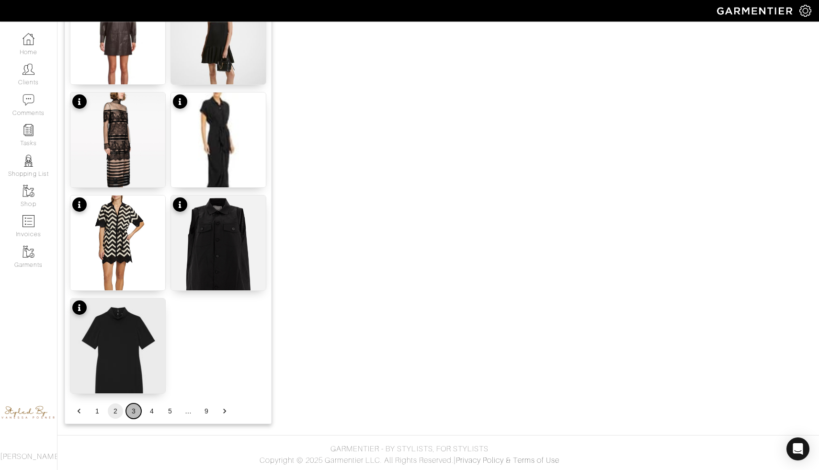
click at [134, 415] on button "3" at bounding box center [133, 410] width 15 height 15
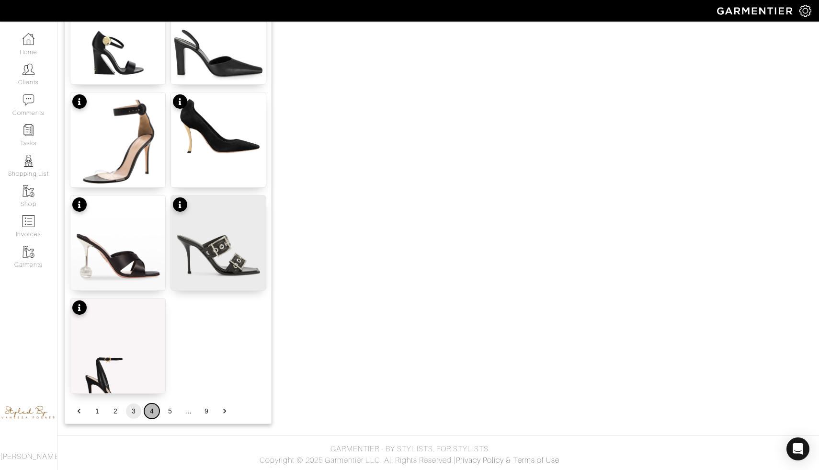
click at [151, 408] on button "4" at bounding box center [151, 410] width 15 height 15
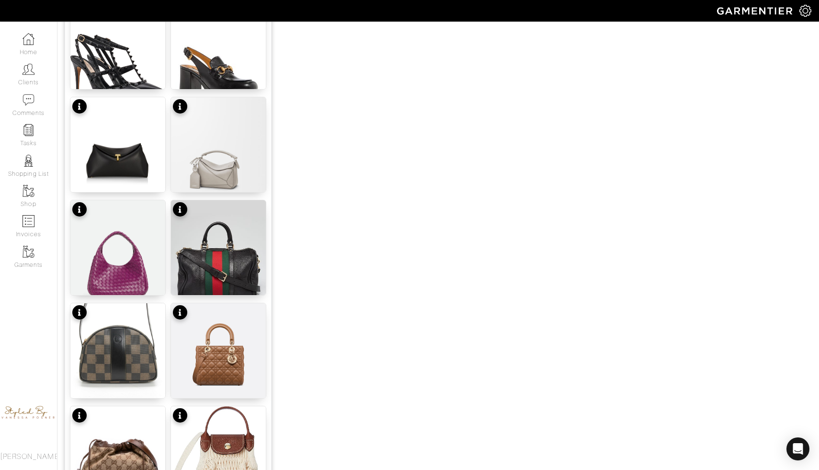
scroll to position [774, 0]
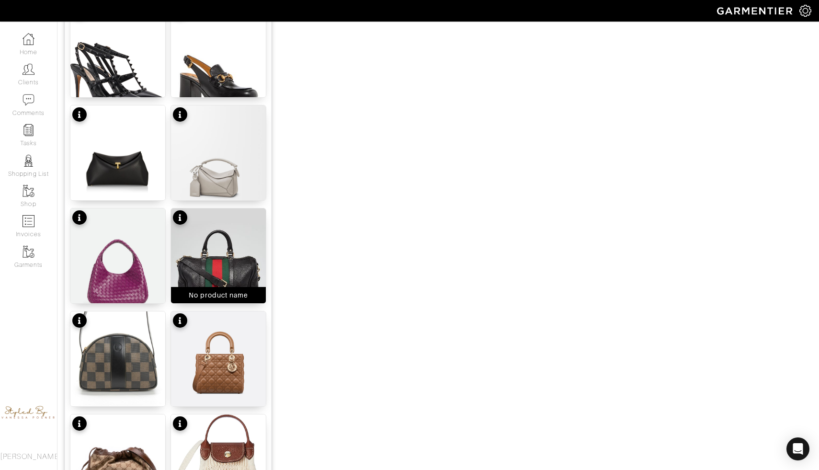
click at [208, 276] on img at bounding box center [218, 271] width 95 height 126
click at [200, 258] on img at bounding box center [218, 271] width 95 height 126
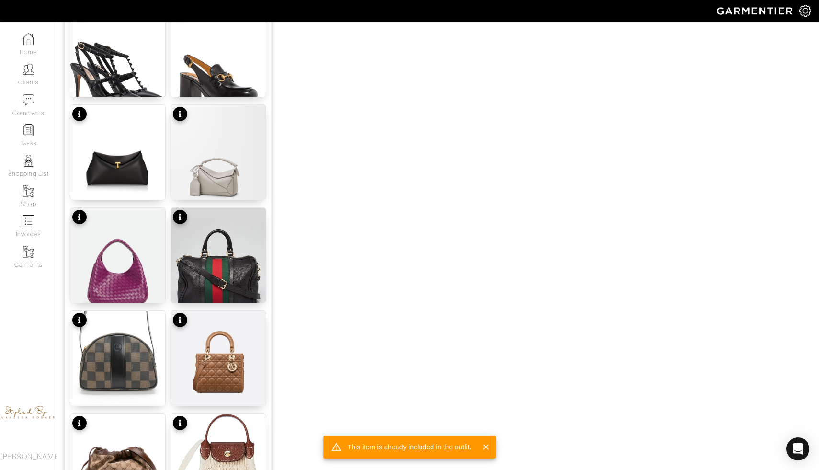
click at [178, 215] on div at bounding box center [180, 217] width 14 height 14
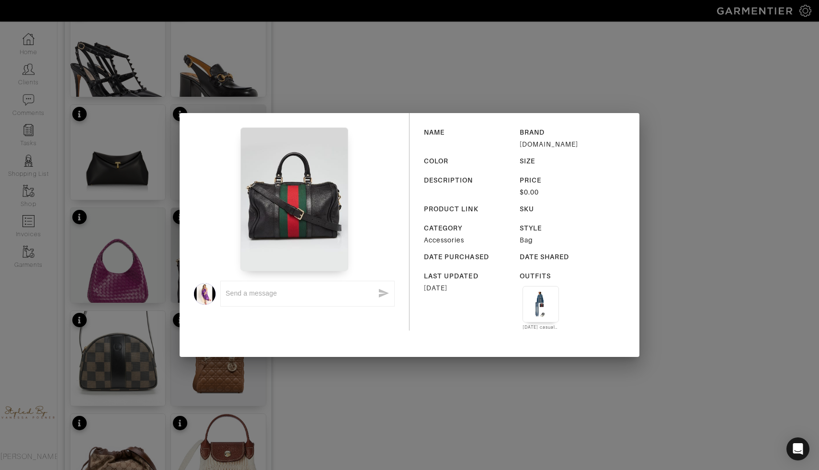
click at [215, 385] on div "x NAME BRAND [DOMAIN_NAME] COLOR SIZE DESCRIPTION PRICE $0.00 PRODUCT LINK SKU …" at bounding box center [409, 235] width 819 height 470
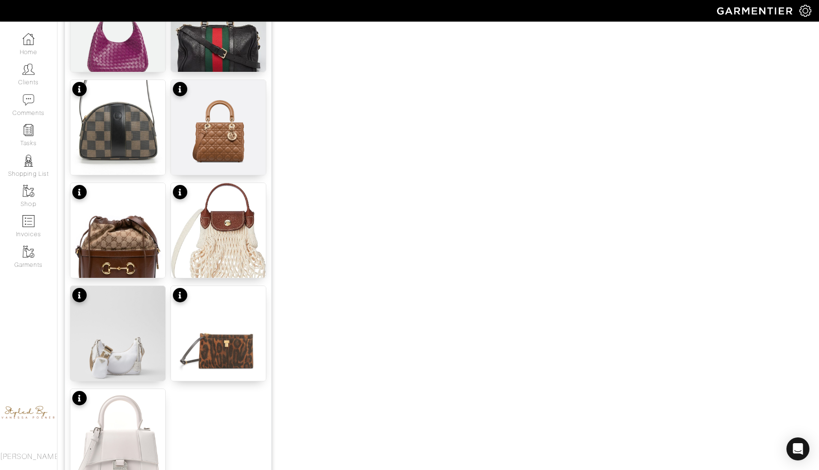
scroll to position [1008, 0]
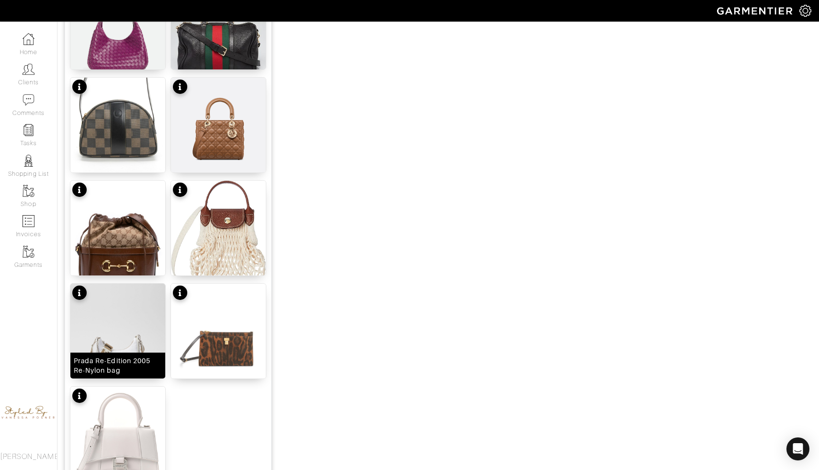
click at [136, 326] on img at bounding box center [117, 342] width 95 height 119
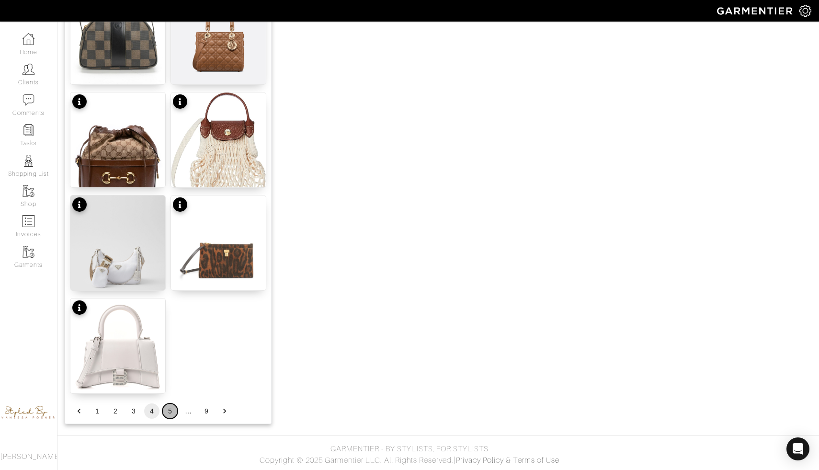
click at [169, 410] on button "5" at bounding box center [169, 410] width 15 height 15
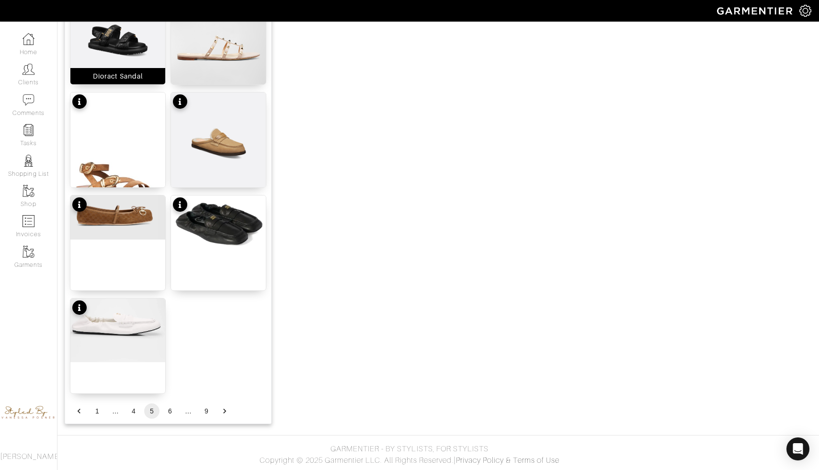
click at [128, 36] on img at bounding box center [117, 40] width 95 height 102
click at [166, 411] on button "6" at bounding box center [169, 410] width 15 height 15
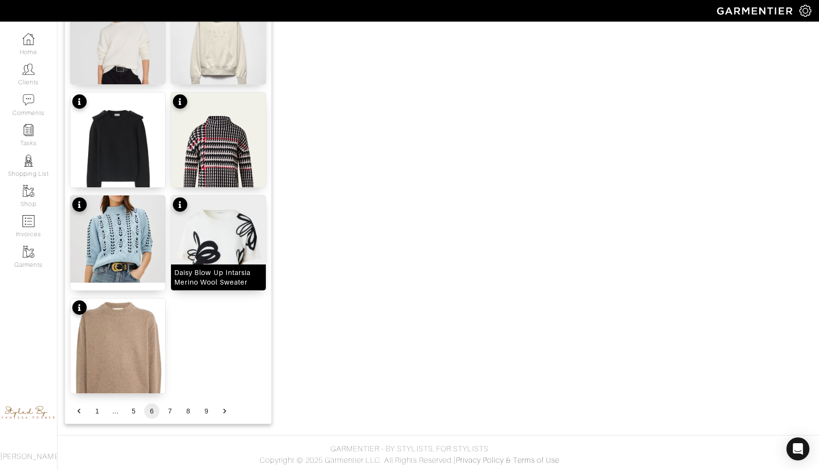
click at [225, 232] on img at bounding box center [218, 254] width 95 height 119
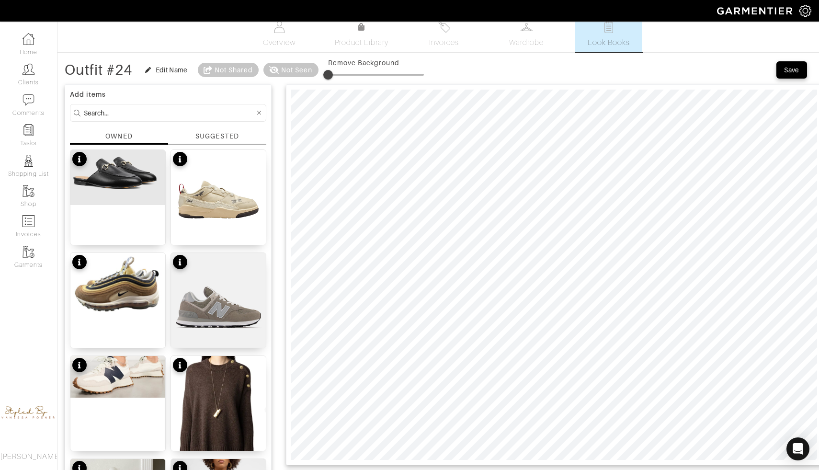
scroll to position [0, 0]
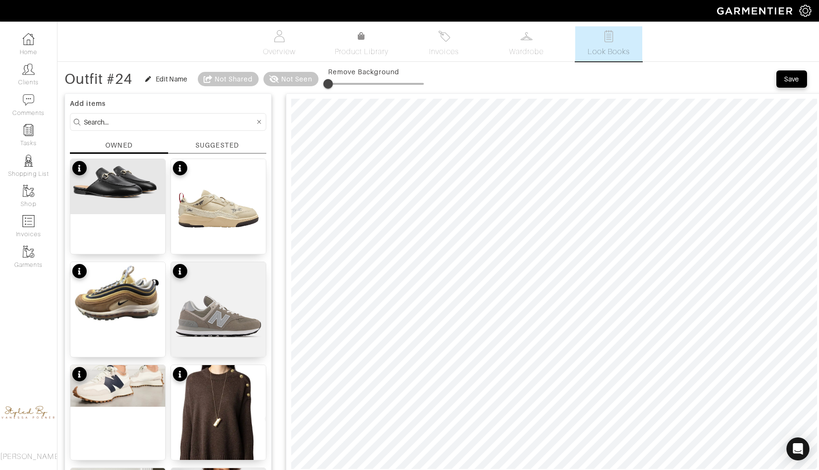
drag, startPoint x: 333, startPoint y: 85, endPoint x: 327, endPoint y: 84, distance: 6.3
click at [327, 84] on span at bounding box center [328, 84] width 10 height 10
drag, startPoint x: 331, startPoint y: 80, endPoint x: 340, endPoint y: 80, distance: 8.6
click at [340, 80] on span at bounding box center [338, 84] width 10 height 10
type input "0"
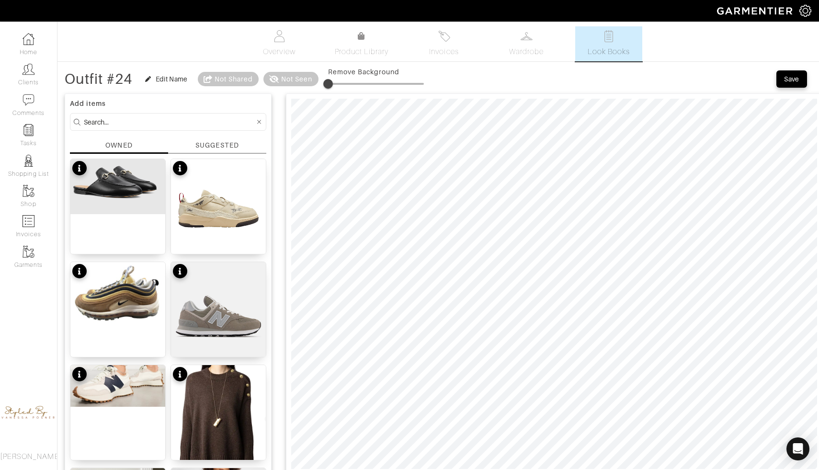
drag, startPoint x: 338, startPoint y: 79, endPoint x: 320, endPoint y: 74, distance: 18.5
click at [320, 74] on div "Outfit #24 Edit Name Not Shared Not Seen Remove Background" at bounding box center [244, 78] width 359 height 19
drag, startPoint x: 329, startPoint y: 79, endPoint x: 344, endPoint y: 79, distance: 14.9
click at [344, 79] on span at bounding box center [343, 84] width 10 height 10
type input "10"
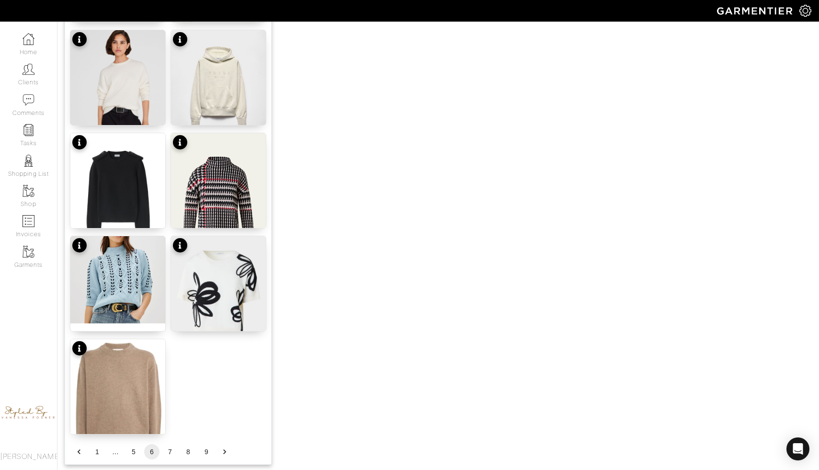
scroll to position [1096, 0]
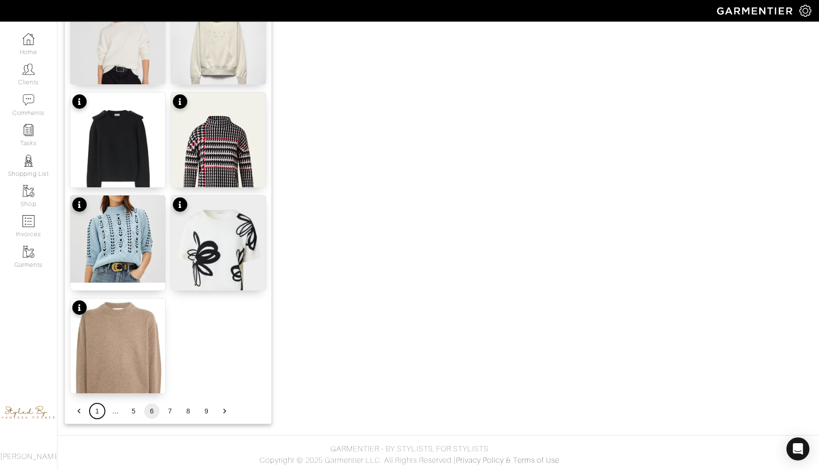
click at [99, 410] on button "1" at bounding box center [97, 410] width 15 height 15
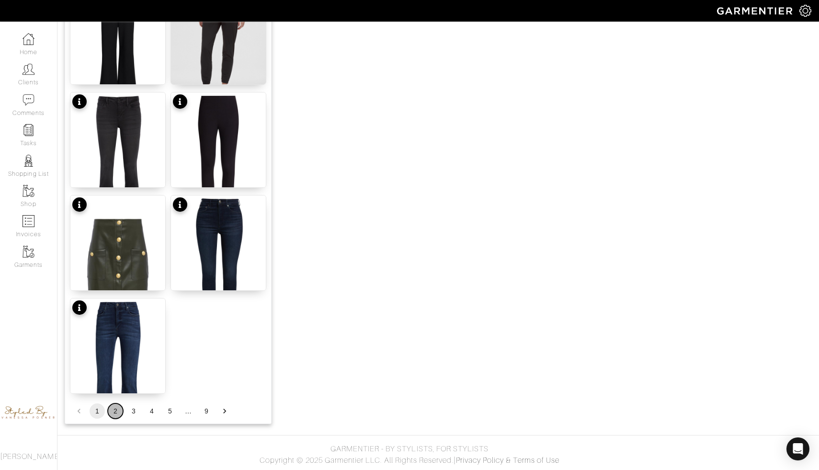
click at [112, 413] on button "2" at bounding box center [115, 410] width 15 height 15
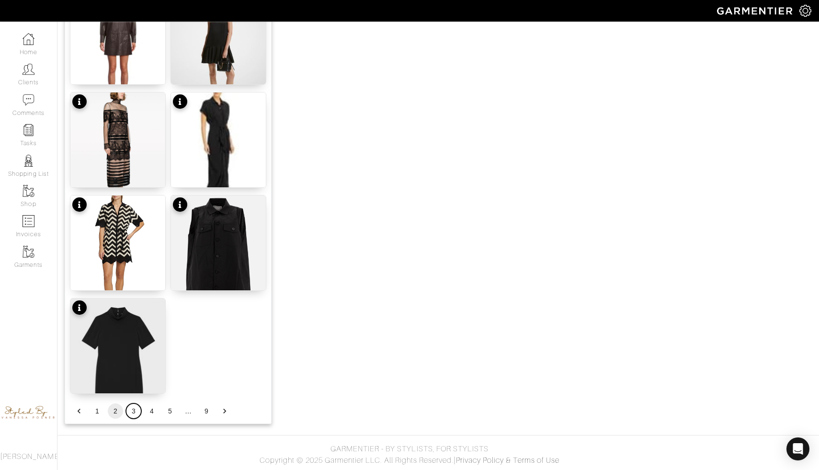
click at [128, 414] on button "3" at bounding box center [133, 410] width 15 height 15
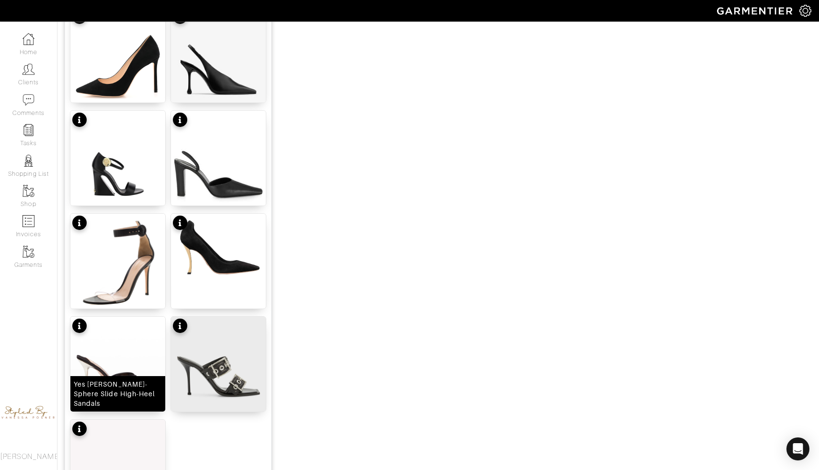
scroll to position [1045, 0]
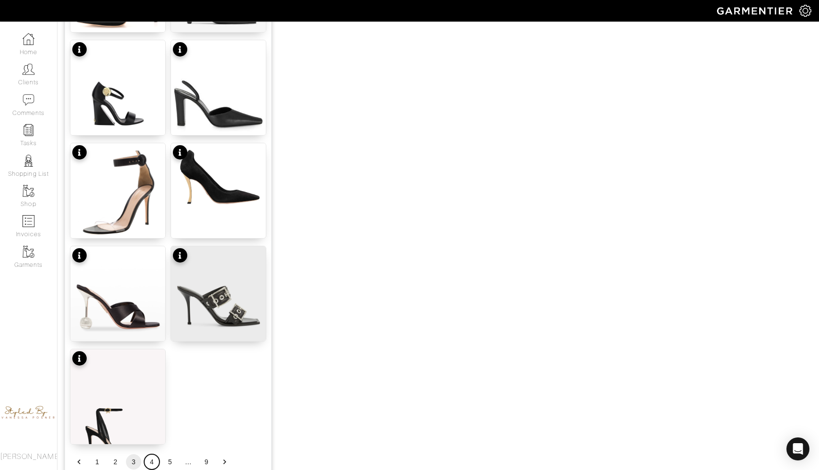
click at [154, 456] on button "4" at bounding box center [151, 461] width 15 height 15
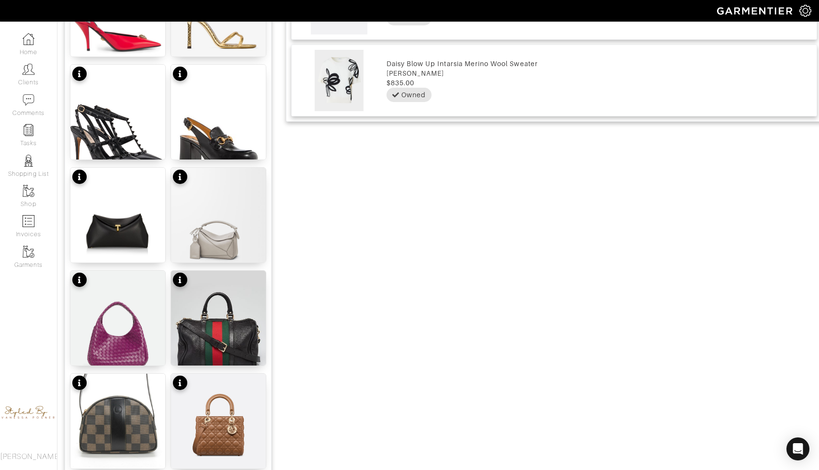
scroll to position [671, 0]
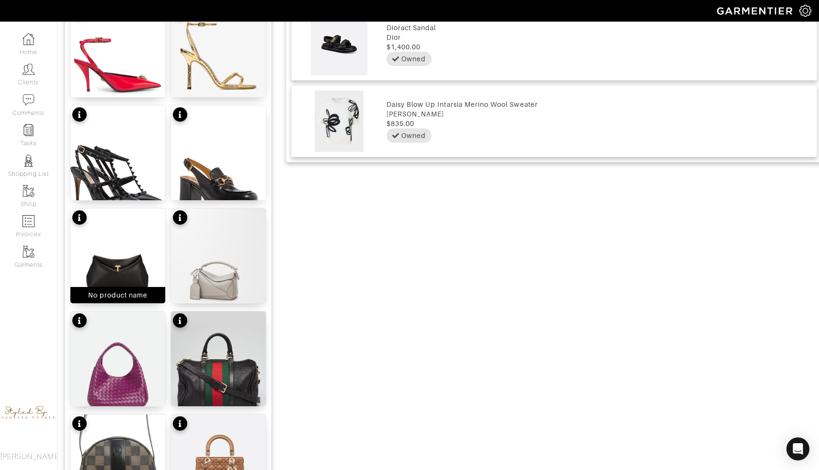
click at [134, 249] on img at bounding box center [117, 271] width 95 height 126
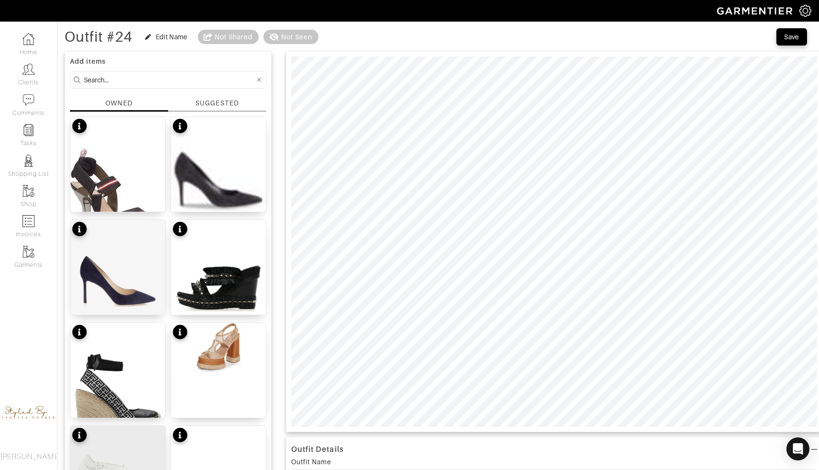
scroll to position [2, 0]
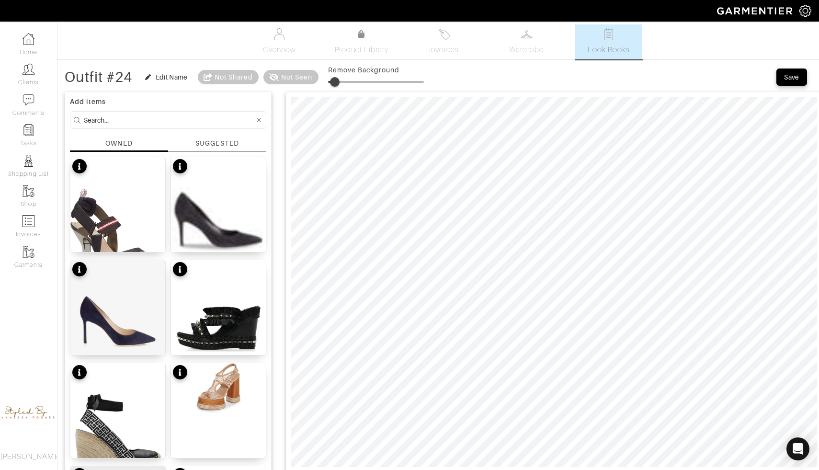
click at [337, 81] on span at bounding box center [335, 82] width 10 height 10
type input "34"
drag, startPoint x: 334, startPoint y: 81, endPoint x: 362, endPoint y: 79, distance: 28.8
click at [362, 79] on span at bounding box center [361, 82] width 10 height 10
click at [147, 78] on icon "button" at bounding box center [148, 77] width 6 height 6
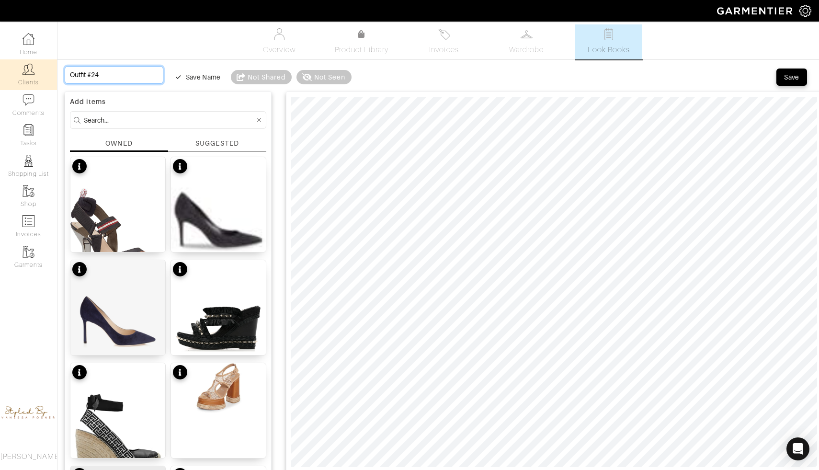
drag, startPoint x: 111, startPoint y: 78, endPoint x: 21, endPoint y: 66, distance: 90.9
type input "s"
type input "S"
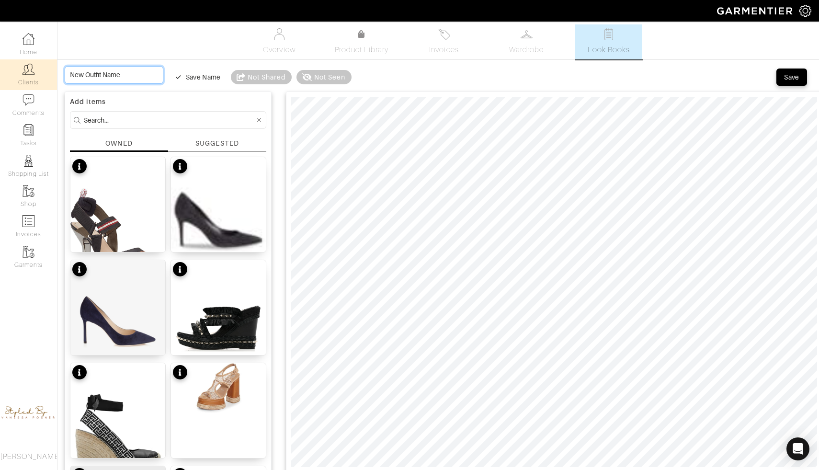
type input "S"
type input "Su"
type input "Sun"
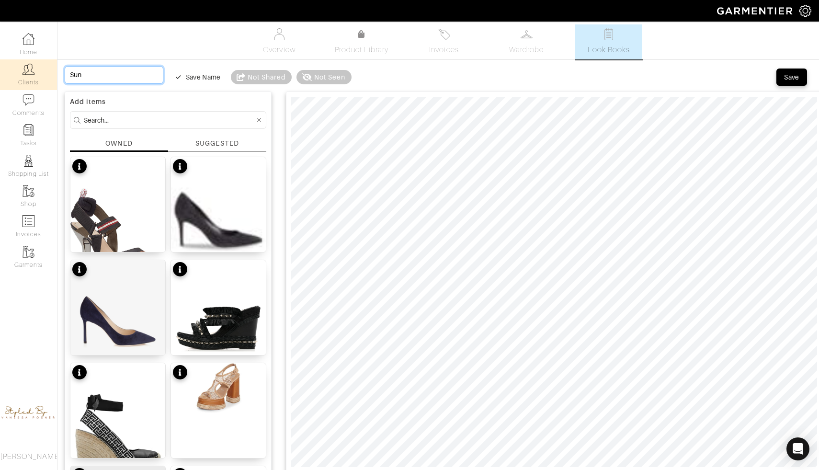
type input "Sund"
type input "Sunda"
type input "Sunday"
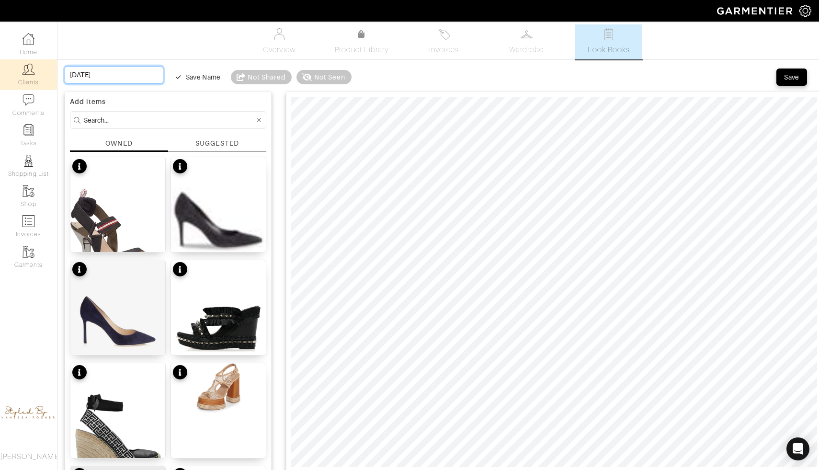
type input "Sunday"
type input "Sunday C"
type input "Sunday Ca"
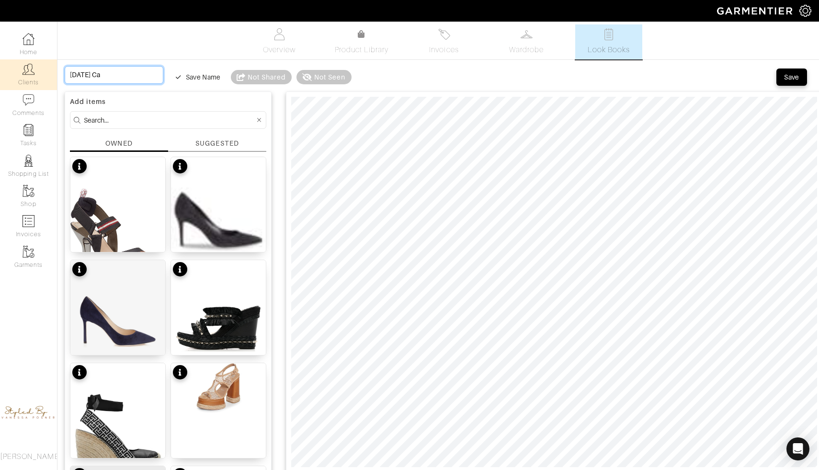
type input "Sunday Cas"
type input "Sunday Casu"
type input "Sunday Casua"
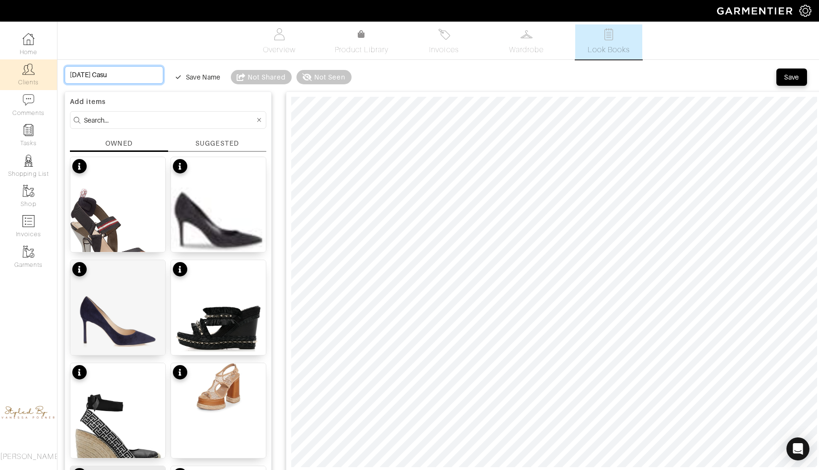
type input "Sunday Casua"
type input "Sunday Casual"
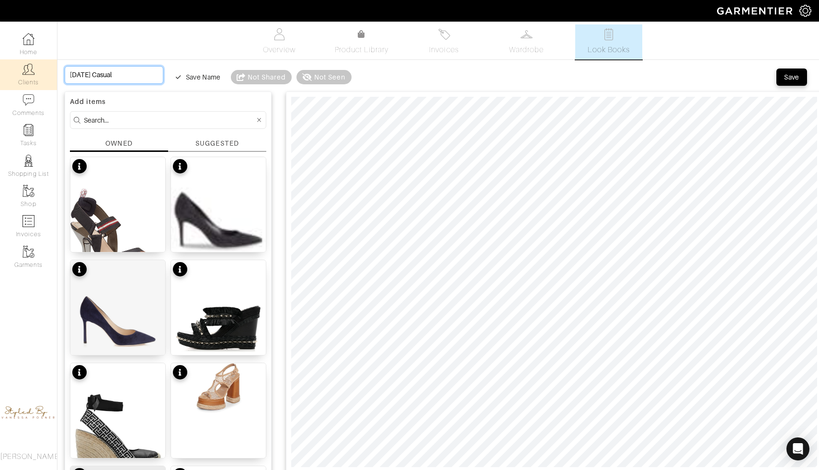
type input "Sunday Casual l"
type input "Sunday Casual lo"
type input "Sunday Casual loo"
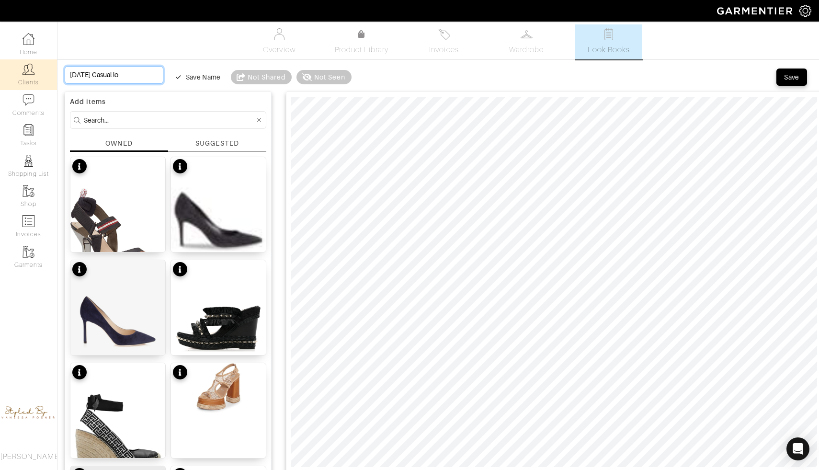
type input "Sunday Casual loo"
type input "Sunday Casual look"
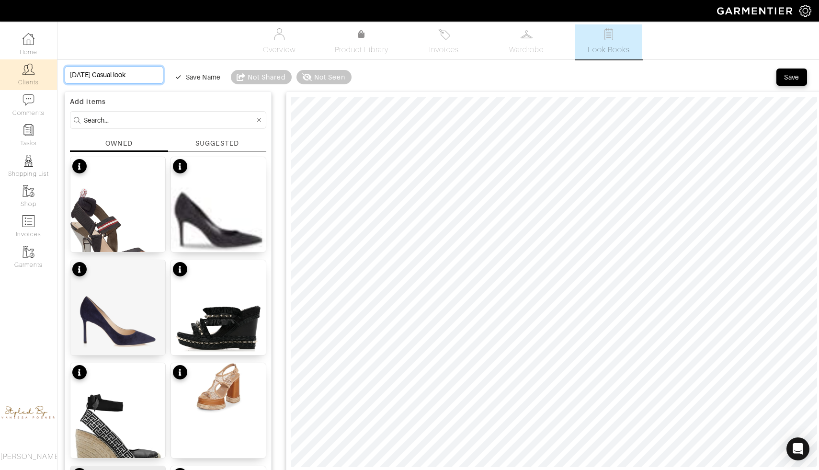
type input "Sunday Casual look"
type input "Sunday Casual look f"
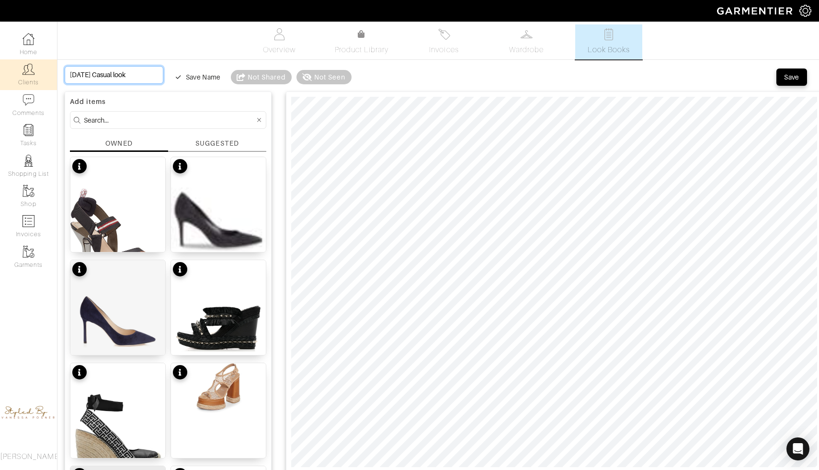
type input "Sunday Casual look f"
type input "Sunday Casual look fo"
type input "Sunday Casual look for"
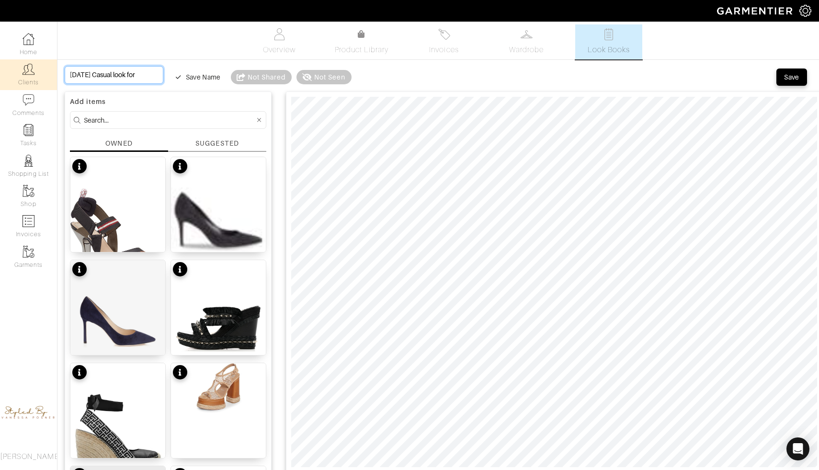
type input "Sunday Casual look for"
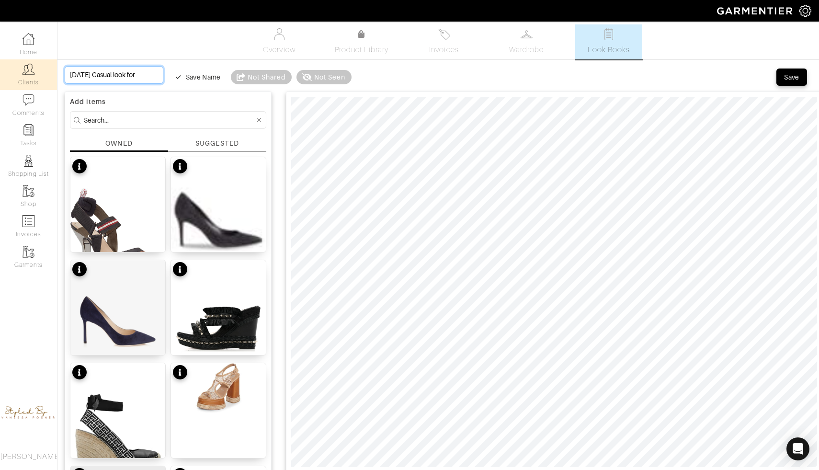
type input "Sunday Casual look fo"
type input "Sunday Casual look f"
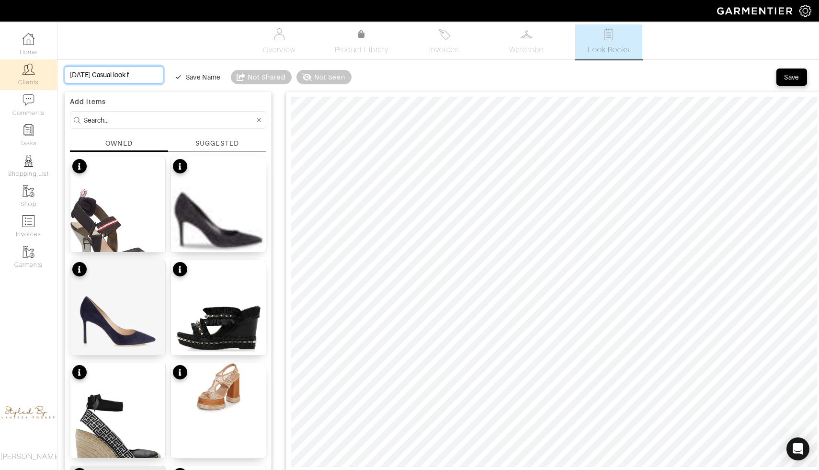
type input "Sunday Casual look"
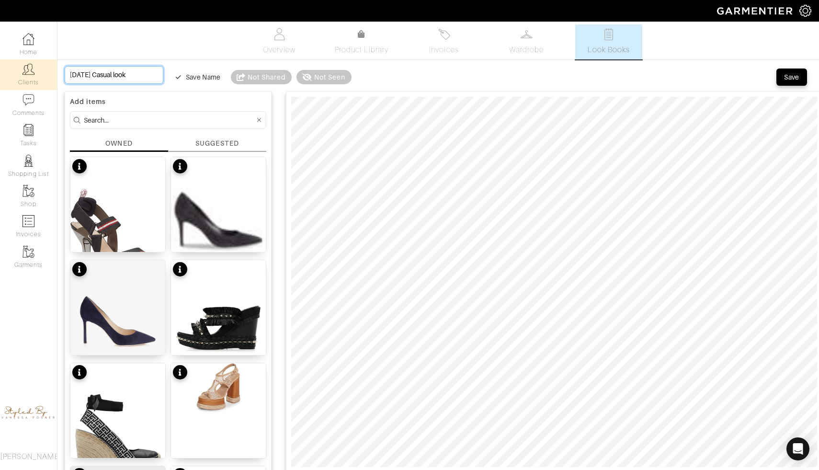
type input "Sunday Casual look"
type input "Sunday Casual look O"
type input "Sunday Casual look Oc"
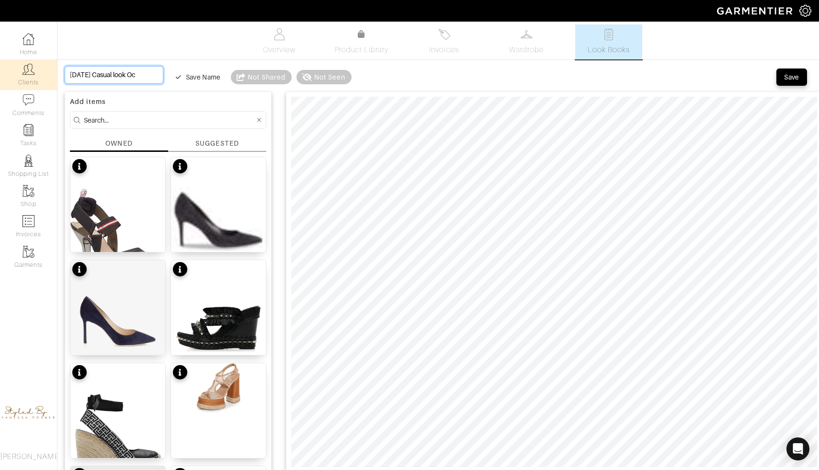
type input "Sunday Casual look Oct"
type input "Sunday Casual look Octo"
type input "Sunday Casual look Octob"
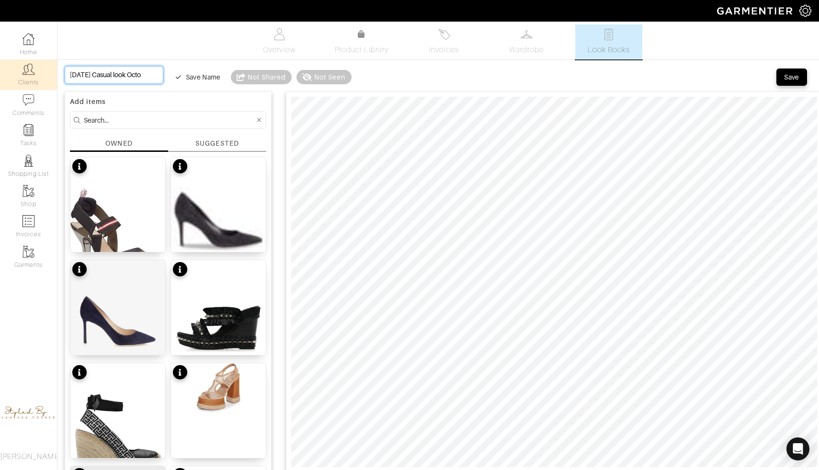
type input "Sunday Casual look Octob"
type input "Sunday Casual look Octobe"
type input "Sunday Casual look October"
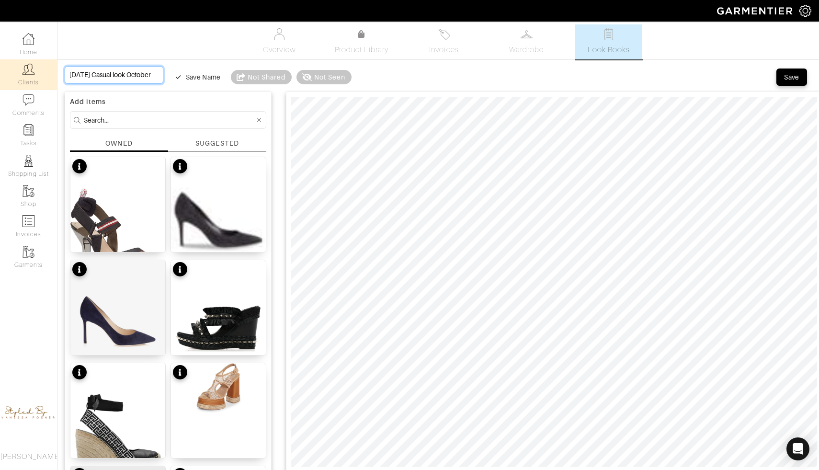
type input "Sunday Casual look October"
type input "Sunday Casual look October 1"
type input "Sunday Casual look October 19"
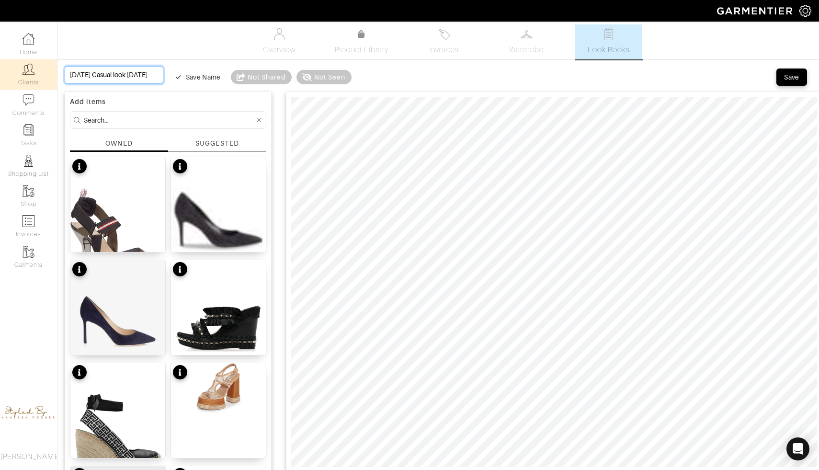
type input "Sunday Casual look October 19"
type input "Sunday Casual look October 19t"
type input "Sunday Casual look October 19th"
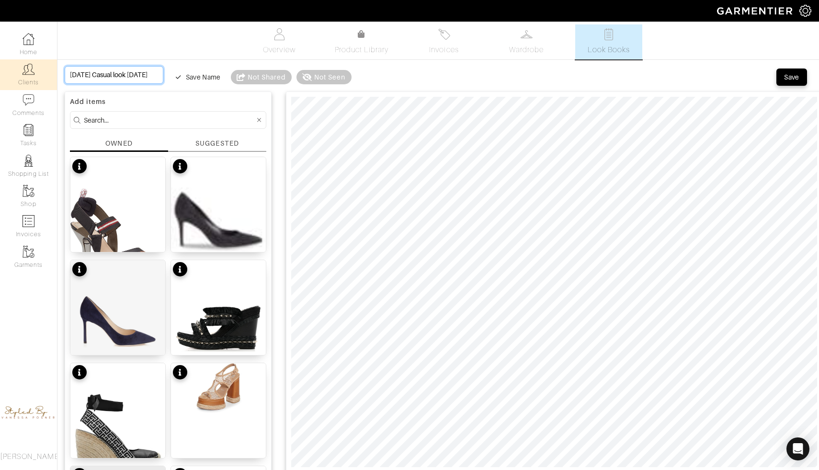
type input "Sunday Casual look October 19th"
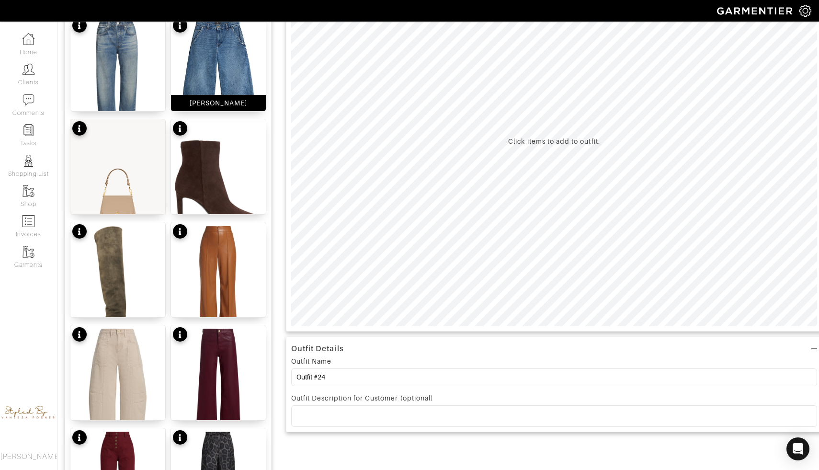
scroll to position [149, 0]
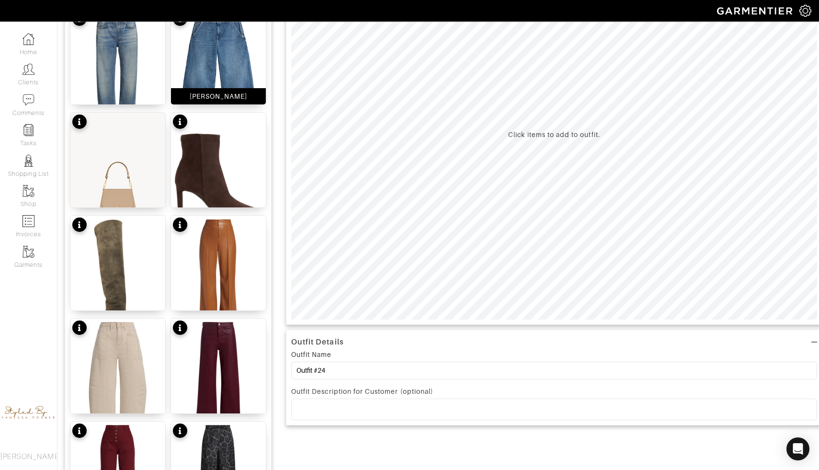
click at [216, 86] on img at bounding box center [218, 73] width 95 height 126
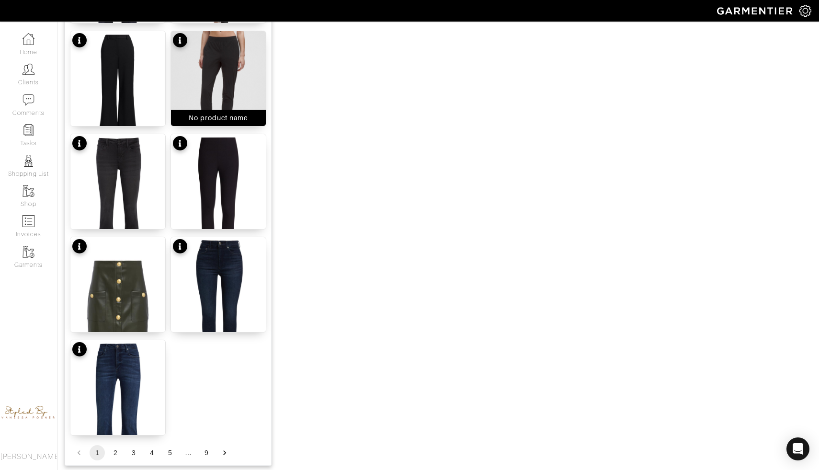
scroll to position [1096, 0]
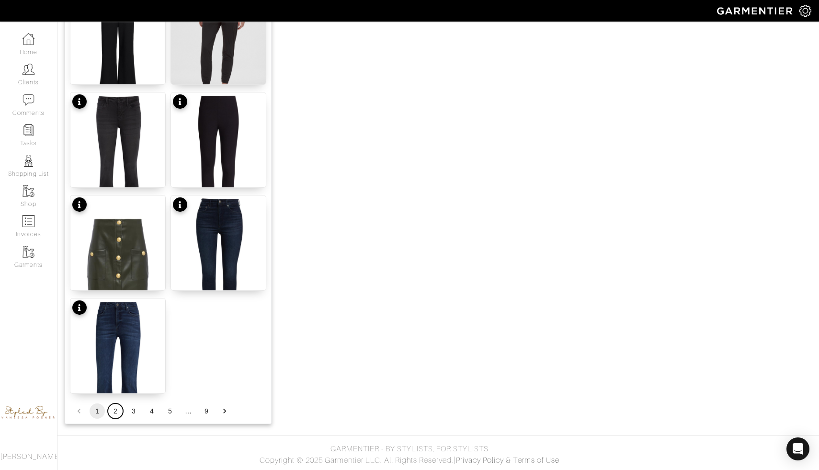
click at [115, 411] on button "2" at bounding box center [115, 410] width 15 height 15
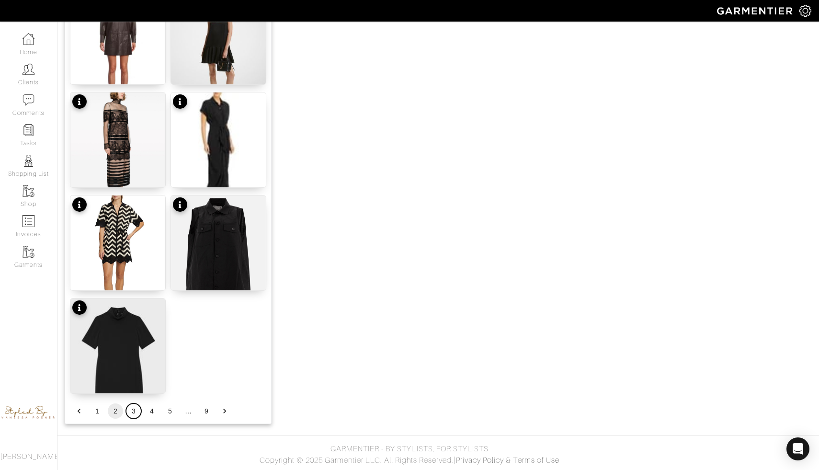
click at [136, 414] on button "3" at bounding box center [133, 410] width 15 height 15
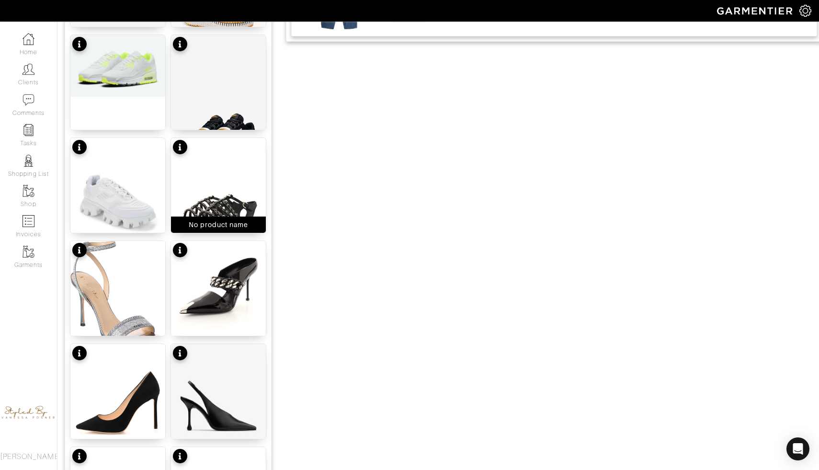
scroll to position [640, 0]
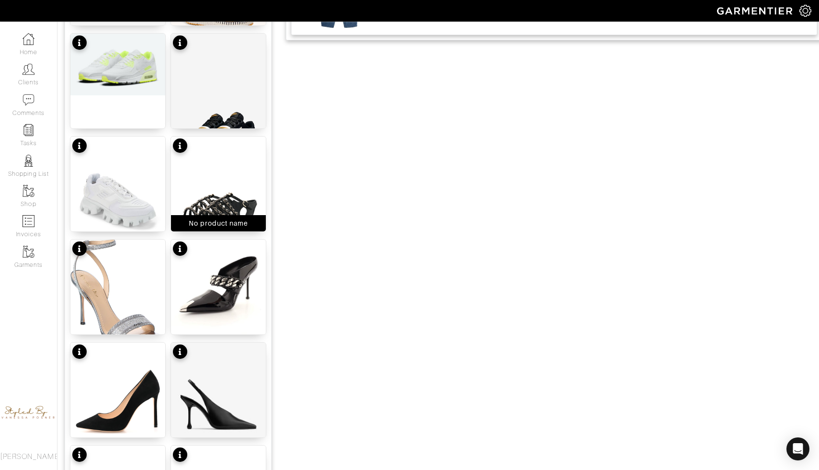
click at [217, 193] on img at bounding box center [218, 183] width 95 height 95
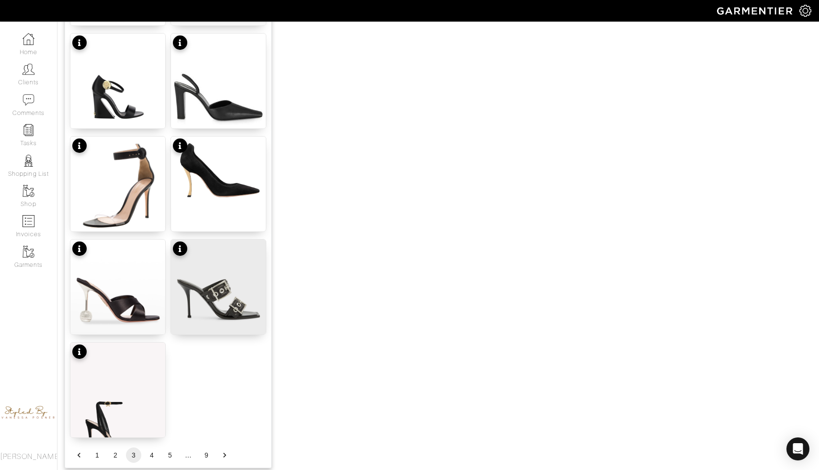
scroll to position [1056, 0]
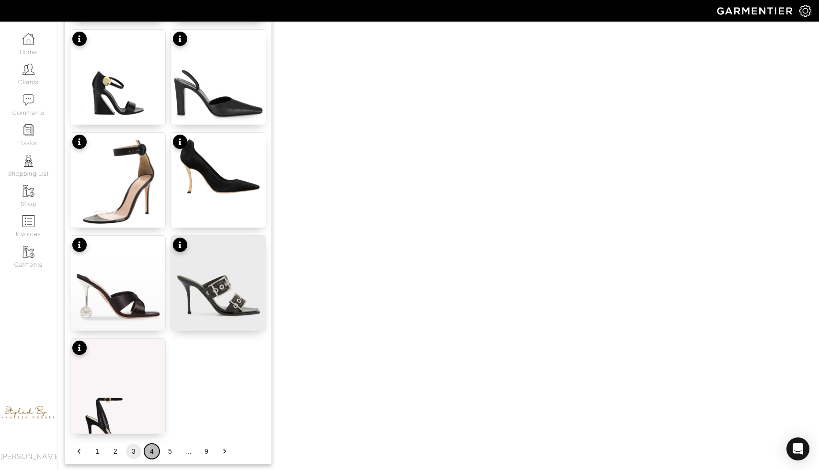
click at [150, 452] on button "4" at bounding box center [151, 450] width 15 height 15
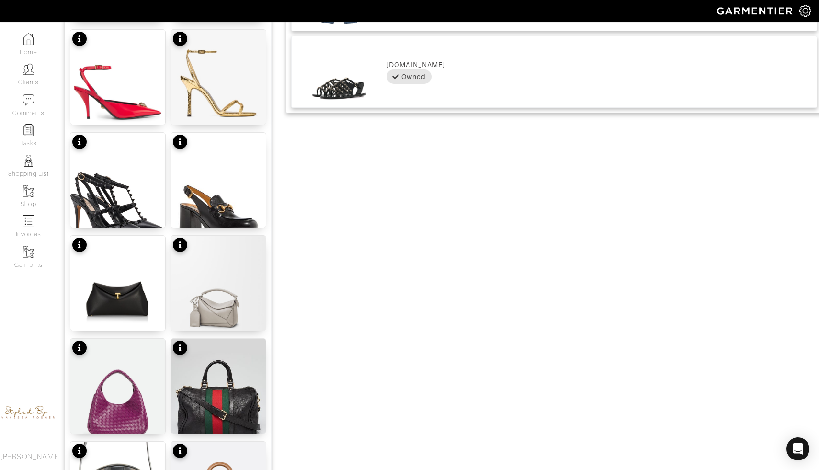
scroll to position [644, 0]
click at [126, 278] on img at bounding box center [117, 299] width 95 height 126
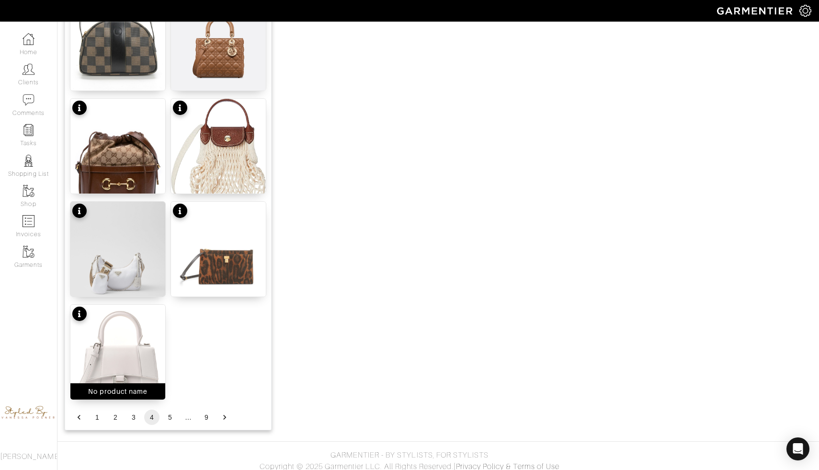
scroll to position [1096, 0]
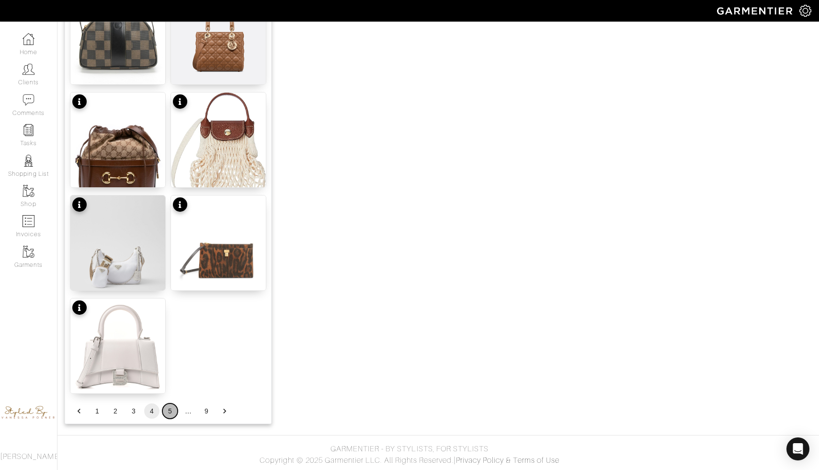
click at [171, 410] on button "5" at bounding box center [169, 410] width 15 height 15
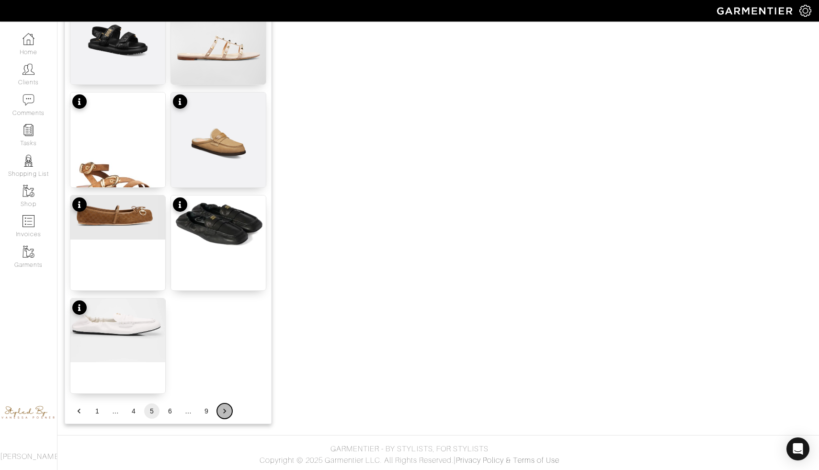
click at [227, 410] on icon "Go to next page" at bounding box center [225, 411] width 10 height 10
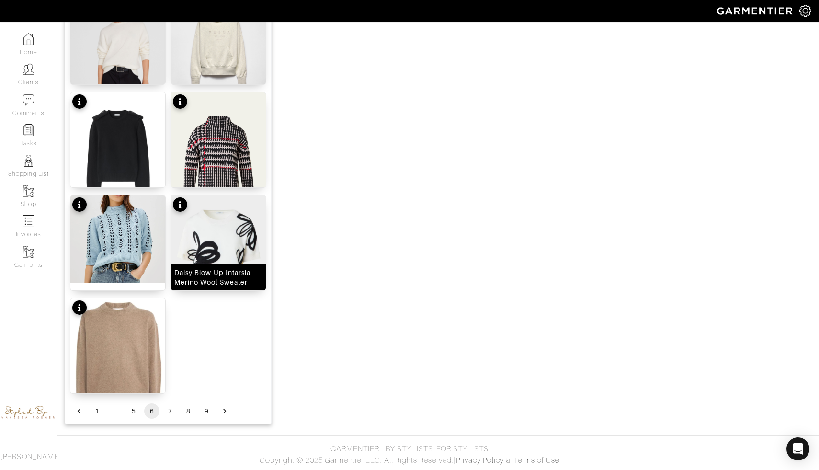
click at [209, 249] on img at bounding box center [218, 254] width 95 height 119
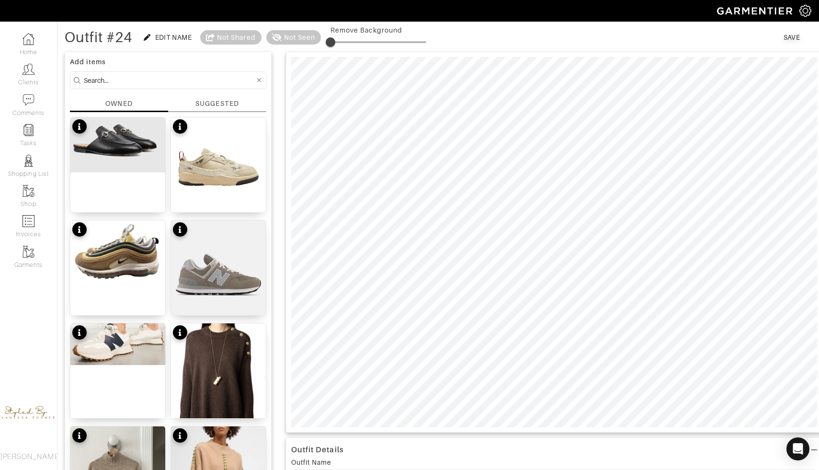
scroll to position [0, 0]
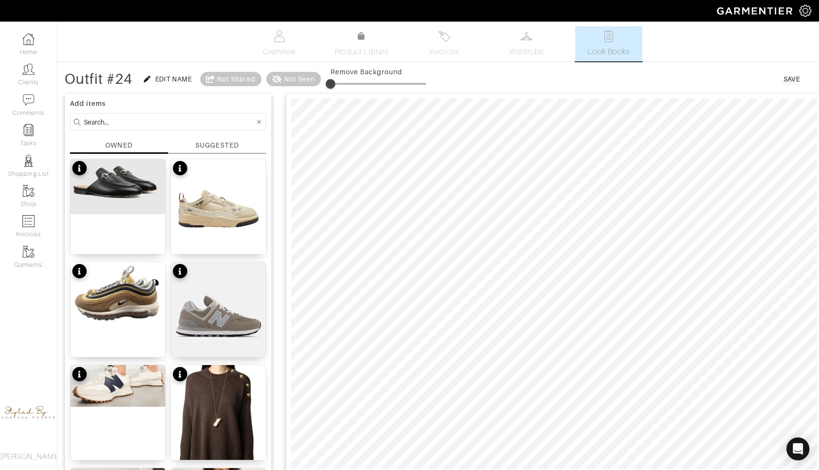
click at [335, 81] on span at bounding box center [331, 84] width 10 height 10
drag, startPoint x: 341, startPoint y: 81, endPoint x: 386, endPoint y: 77, distance: 45.2
click at [386, 79] on span at bounding box center [387, 84] width 10 height 10
type input "57"
drag, startPoint x: 330, startPoint y: 83, endPoint x: 346, endPoint y: 83, distance: 15.3
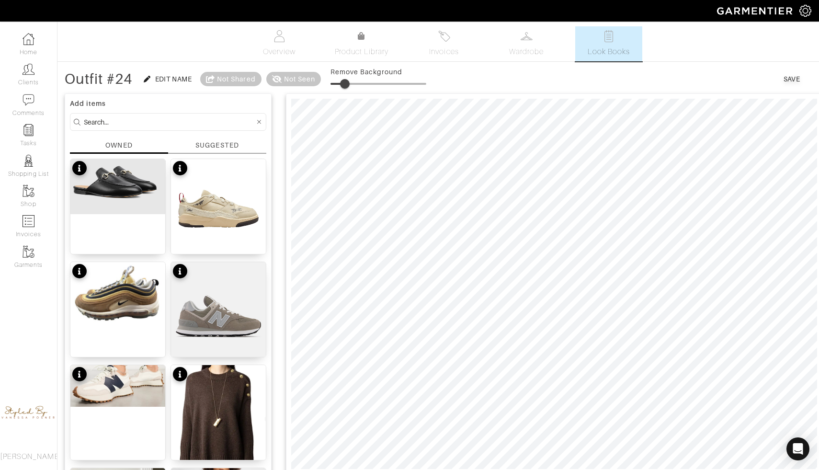
click at [346, 83] on span at bounding box center [345, 84] width 10 height 10
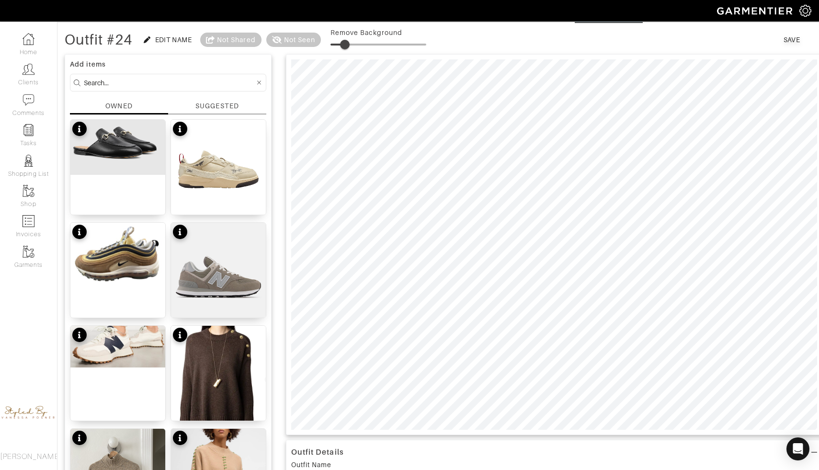
scroll to position [27, 0]
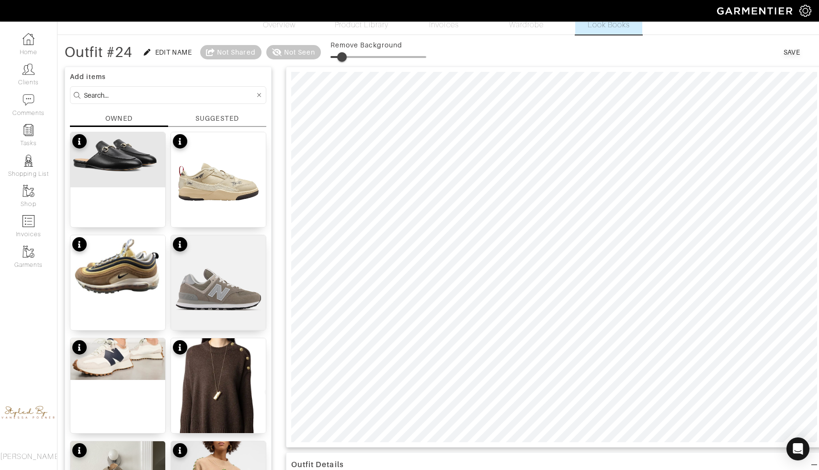
click at [343, 57] on span at bounding box center [342, 57] width 10 height 10
type input "15"
type input "12"
click at [121, 57] on div "Outfit #24" at bounding box center [99, 52] width 68 height 10
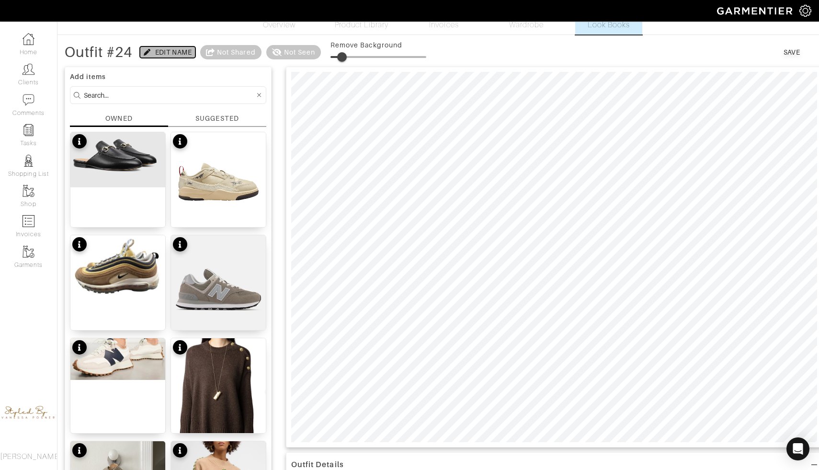
click at [154, 52] on div "Edit Name" at bounding box center [168, 52] width 48 height 10
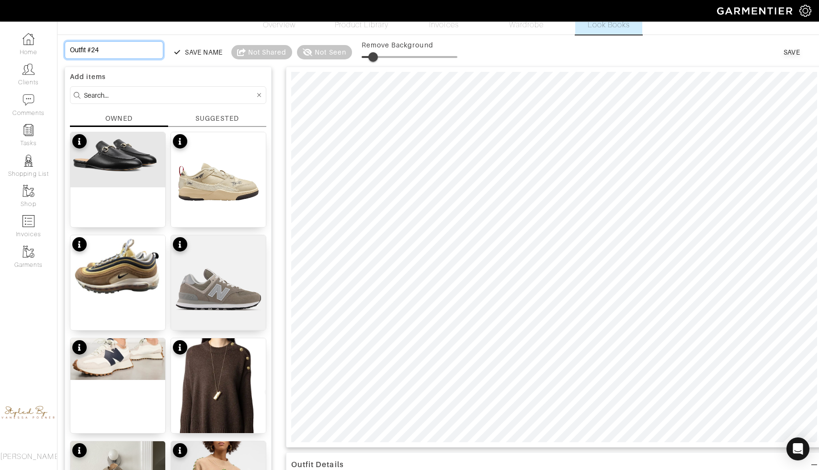
drag, startPoint x: 131, startPoint y: 42, endPoint x: 136, endPoint y: 57, distance: 16.5
click at [136, 57] on input "Outfit #24" at bounding box center [114, 50] width 99 height 18
type input "S"
type input "Su"
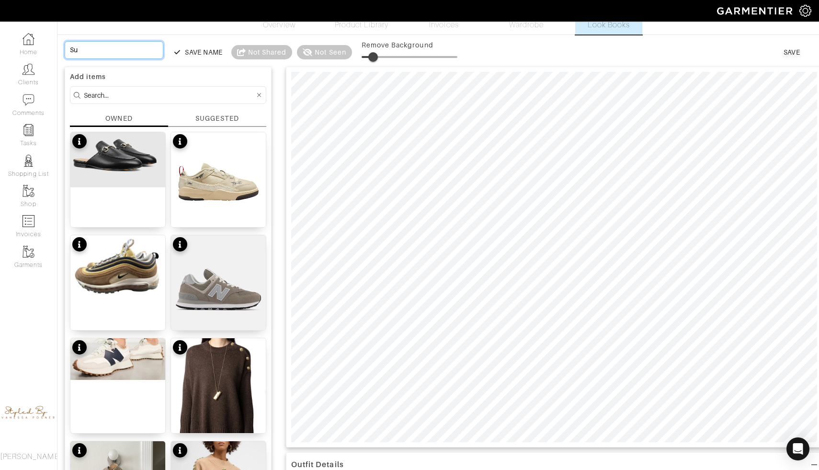
type input "Sun"
type input "Sund"
type input "Sunda"
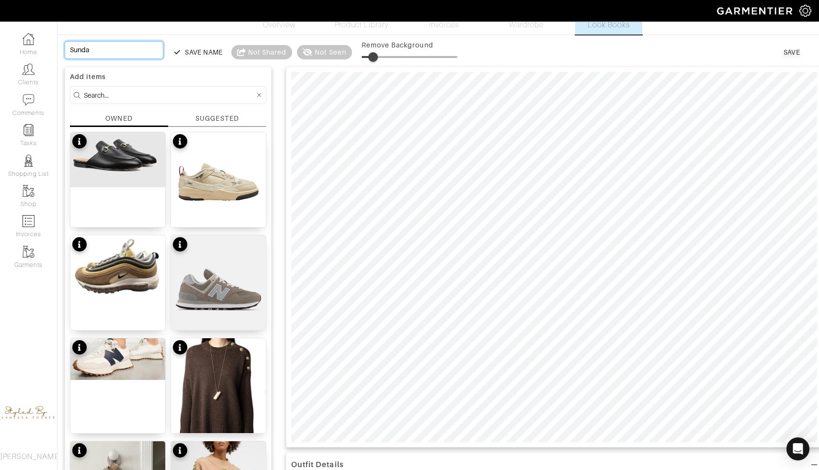
type input "Sunday"
type input "Sunday C"
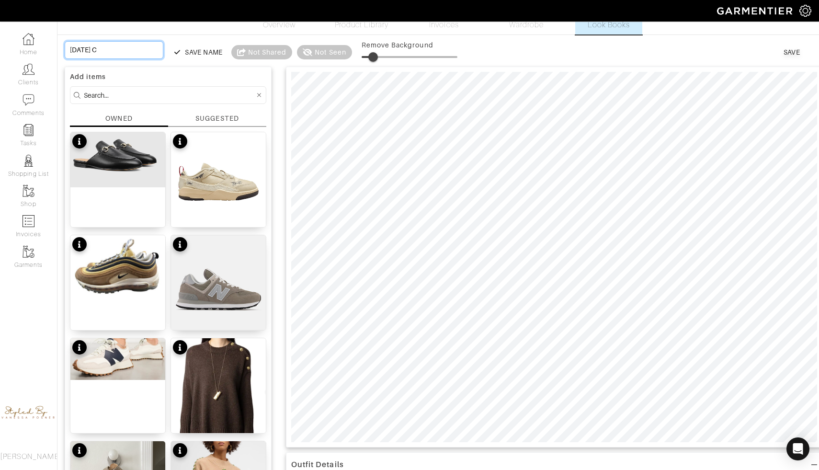
type input "Sunday Ca"
type input "Sunday Cas"
type input "Sunday Casu"
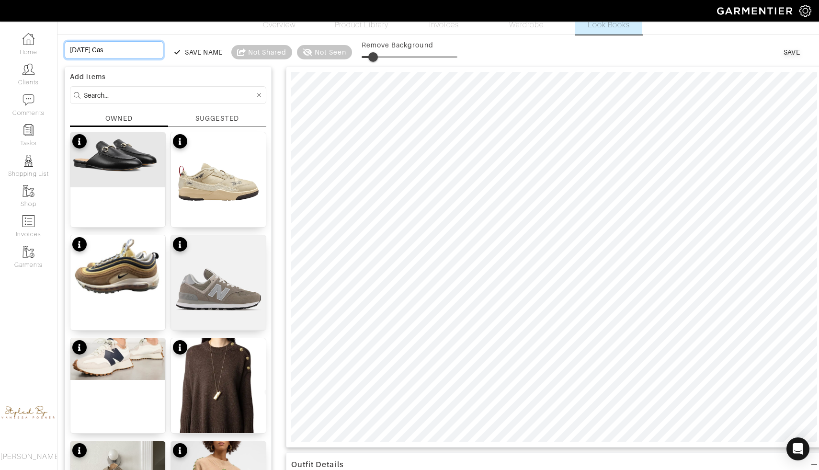
type input "Sunday Casu"
type input "Sunday Casua"
type input "Sunday Casual"
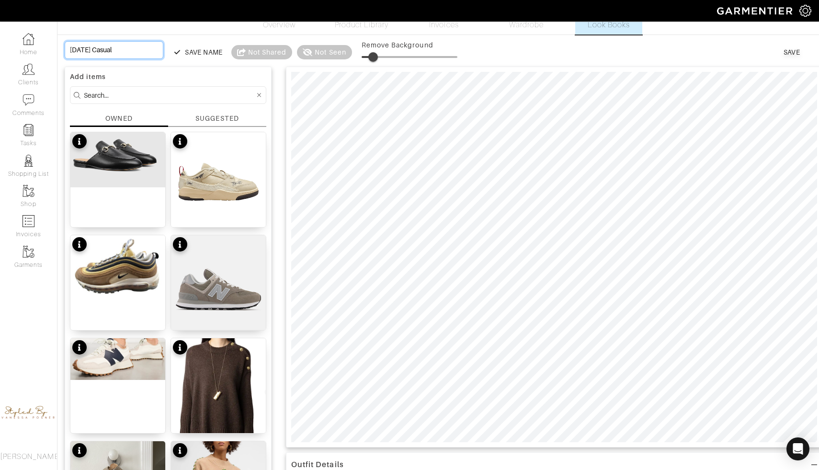
type input "Sunday Casual"
type input "Sunday Casual o"
type input "Sunday Casual ou"
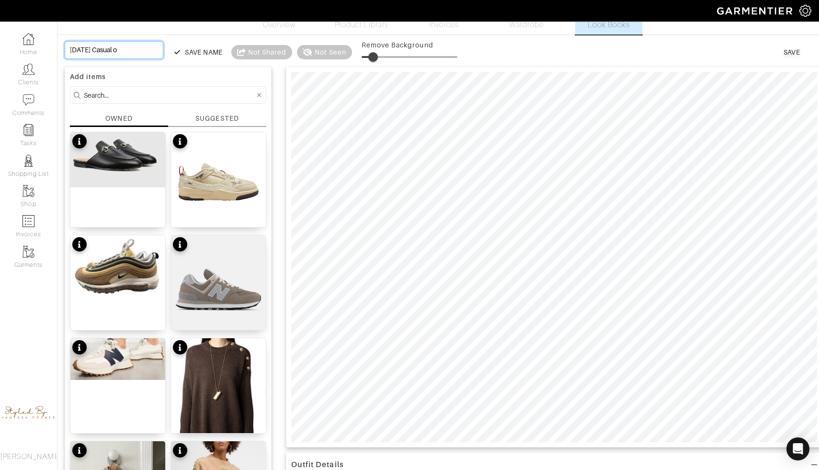
type input "Sunday Casual ou"
type input "Sunday Casual out"
type input "Sunday Casual outf"
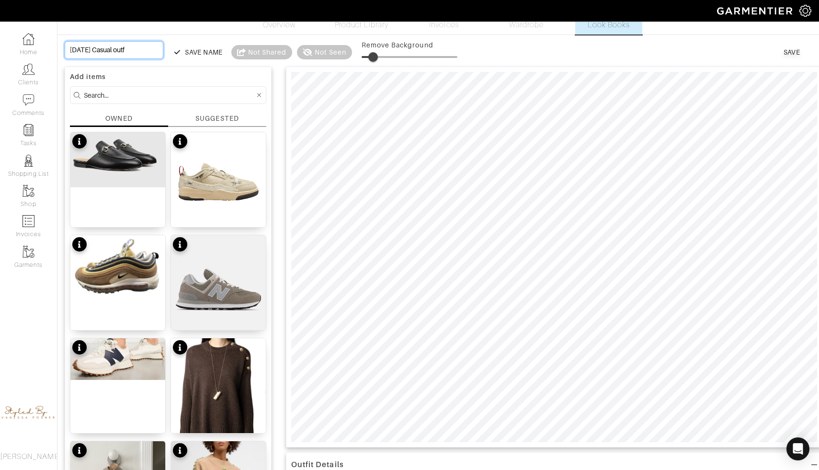
type input "Sunday Casual outfi"
type input "Sunday Casual outfit"
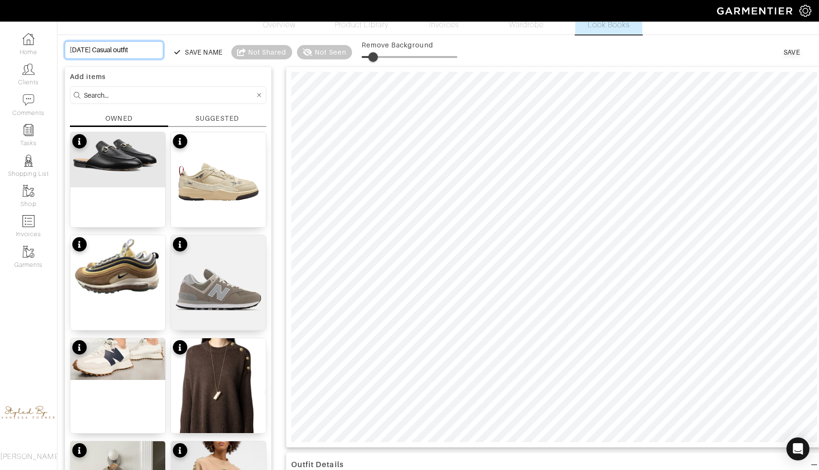
type input "Sunday Casual outfit"
type input "Sunday Casual outfit O"
type input "Sunday Casual outfit Oc"
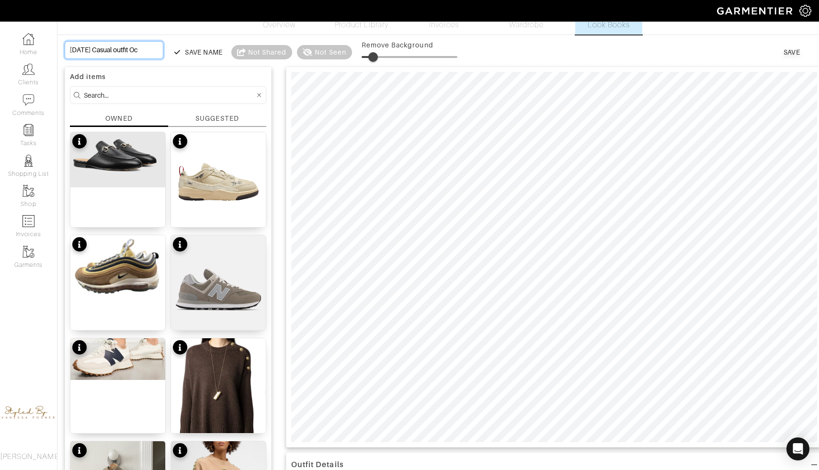
type input "Sunday Casual outfit Oct"
type input "Sunday Casual outfit Octo"
type input "Sunday Casual outfit Octob"
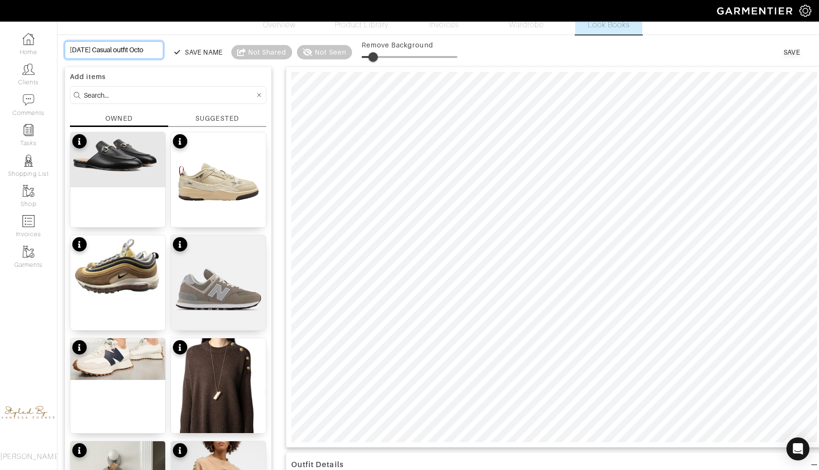
type input "Sunday Casual outfit Octob"
type input "Sunday Casual outfit Octobe"
type input "Sunday Casual outfit October"
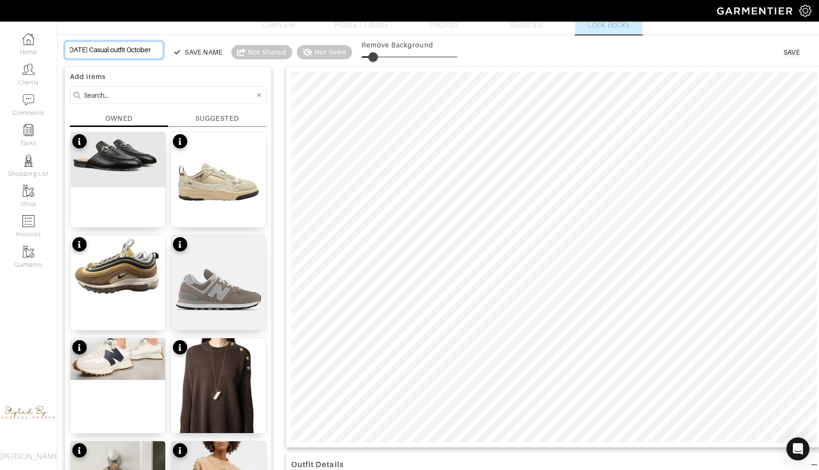
scroll to position [0, 22]
type input "Sunday Casual outfit October"
type input "Sunday Casual outfit October 1"
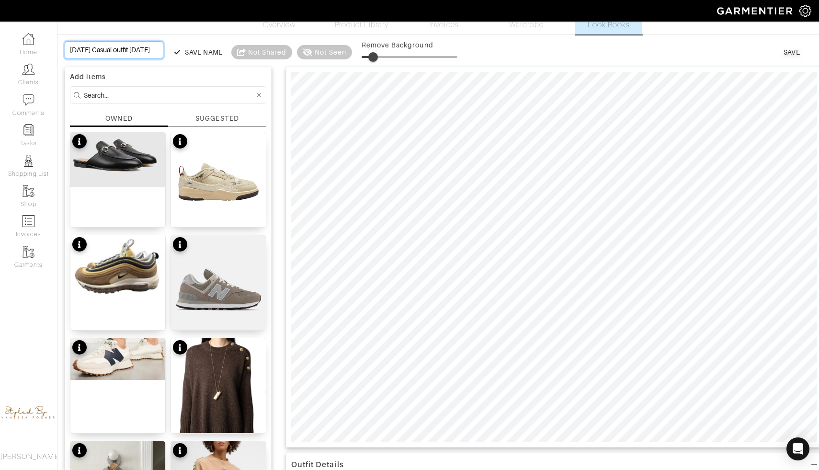
type input "Sunday Casual outfit October 19"
type input "Sunday Casual outfit October 19t"
type input "[DATE] Casual outfit [DATE]"
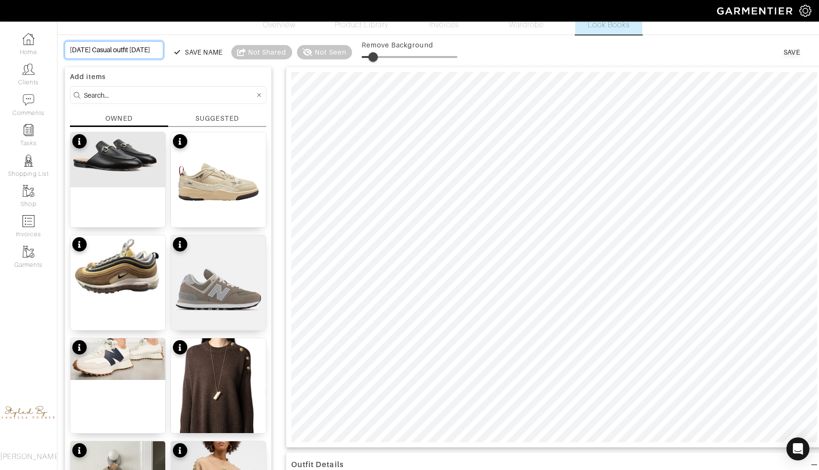
scroll to position [0, 35]
type input "[DATE] Casual outfit [DATE]"
click at [797, 53] on div "Save" at bounding box center [791, 52] width 17 height 10
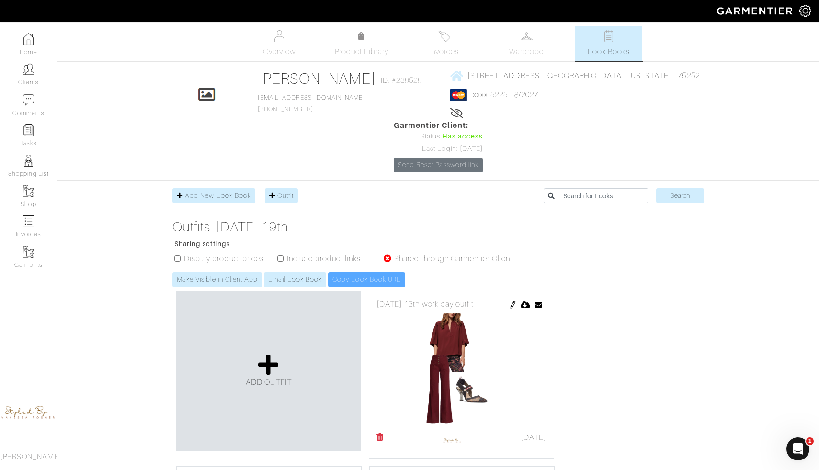
click at [385, 272] on div "Make Visible in Client App Email Look Book Copy Look Book URL" at bounding box center [347, 279] width 350 height 15
click at [361, 272] on div "Make Visible in Client App Email Look Book Copy Look Book URL" at bounding box center [347, 279] width 350 height 15
click at [362, 272] on div "Make Visible in Client App Email Look Book Copy Look Book URL" at bounding box center [347, 279] width 350 height 15
click at [342, 272] on div "Make Visible in Client App Email Look Book Copy Look Book URL" at bounding box center [347, 279] width 350 height 15
click at [310, 272] on link "Email Look Book" at bounding box center [295, 279] width 62 height 15
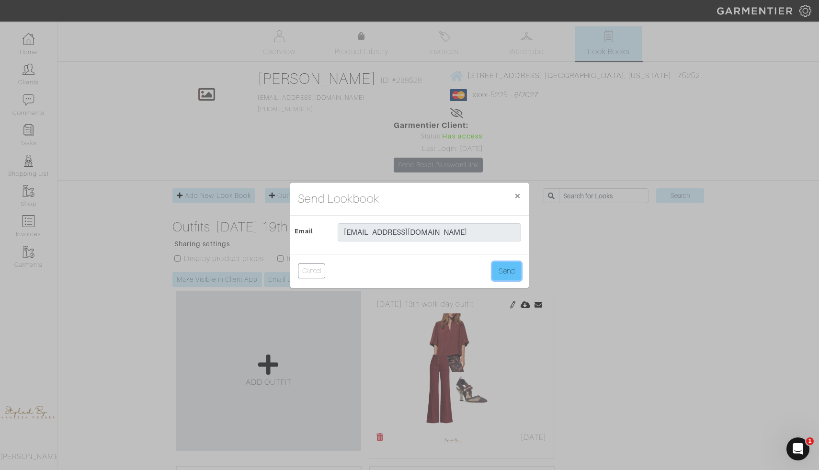
click at [512, 268] on button "Send" at bounding box center [506, 271] width 29 height 18
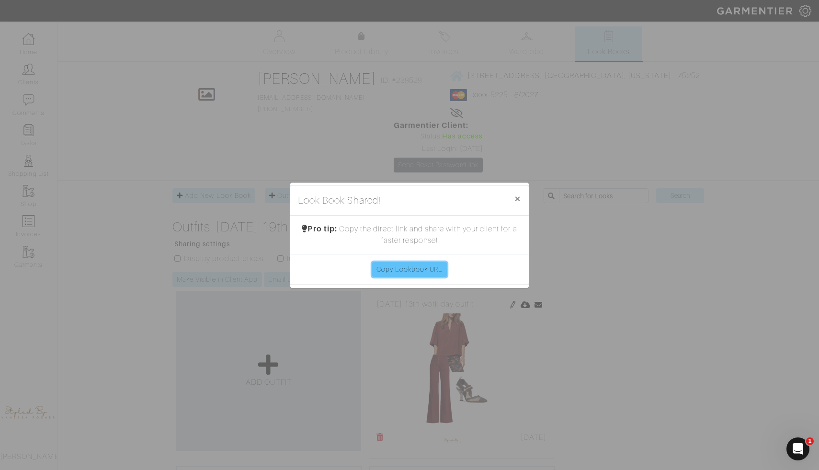
click at [435, 268] on link "Copy Lookbook URL" at bounding box center [409, 269] width 75 height 15
